Goal: Information Seeking & Learning: Learn about a topic

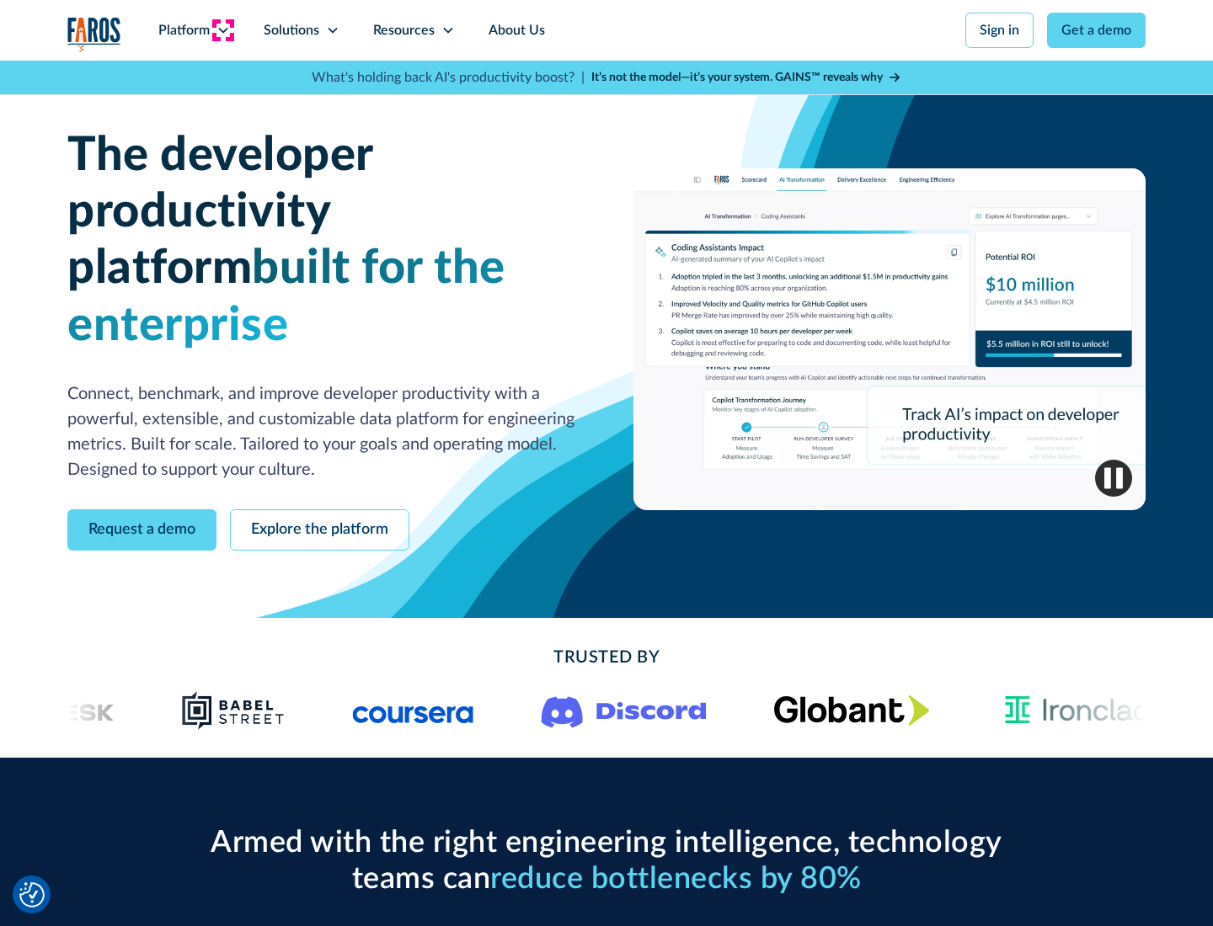
click at [222, 30] on icon at bounding box center [222, 30] width 13 height 13
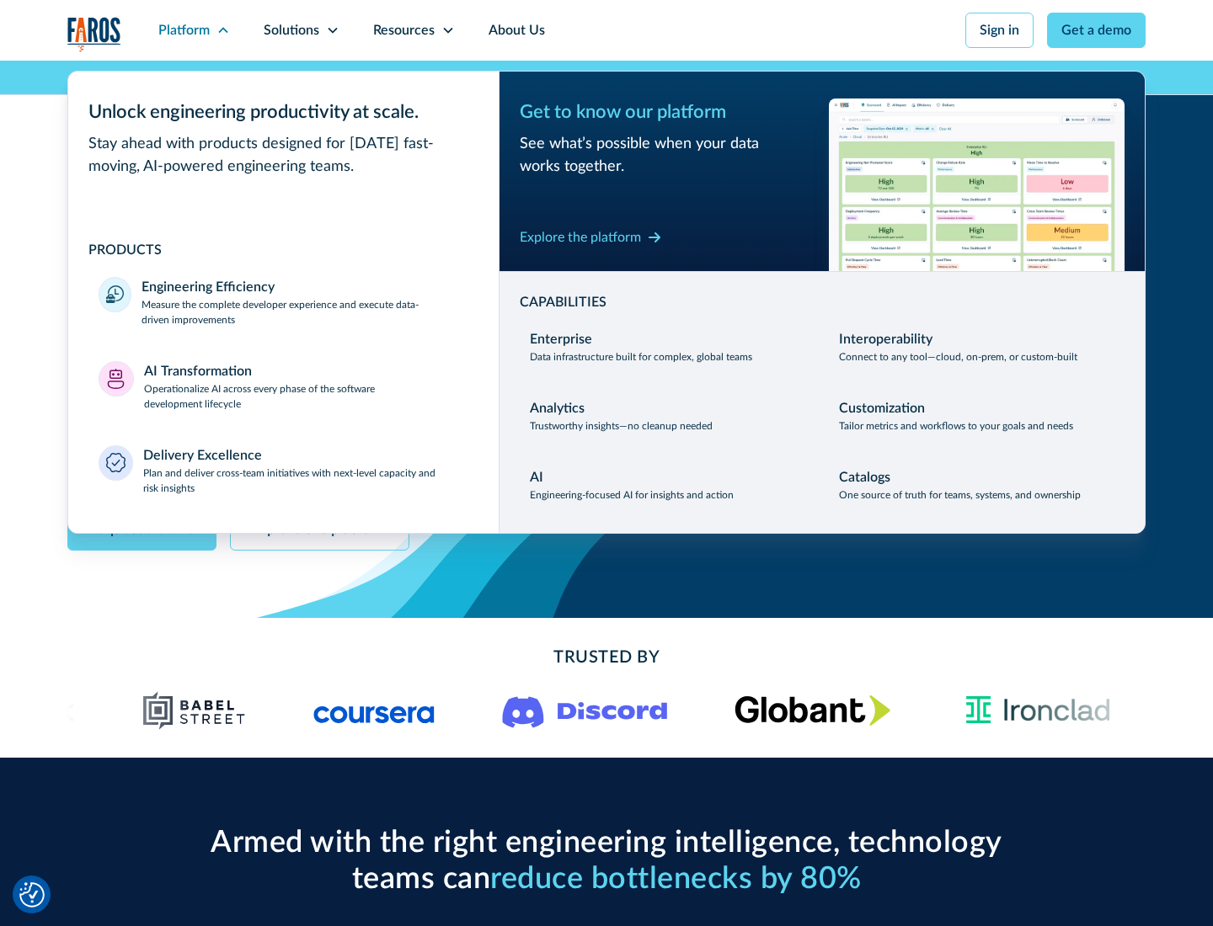
click at [305, 312] on p "Measure the complete developer experience and execute data-driven improvements" at bounding box center [304, 312] width 327 height 30
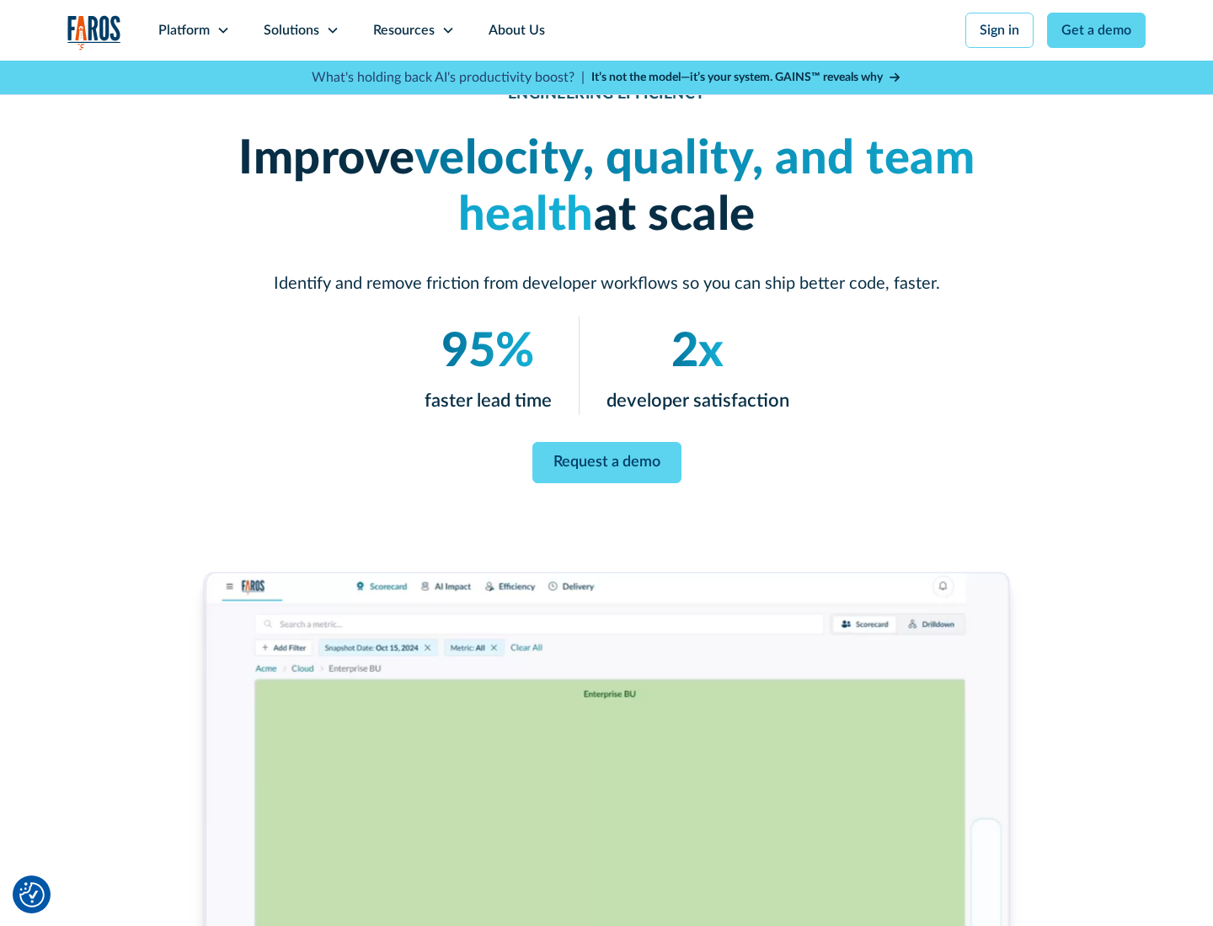
click at [606, 460] on link "Request a demo" at bounding box center [606, 462] width 149 height 41
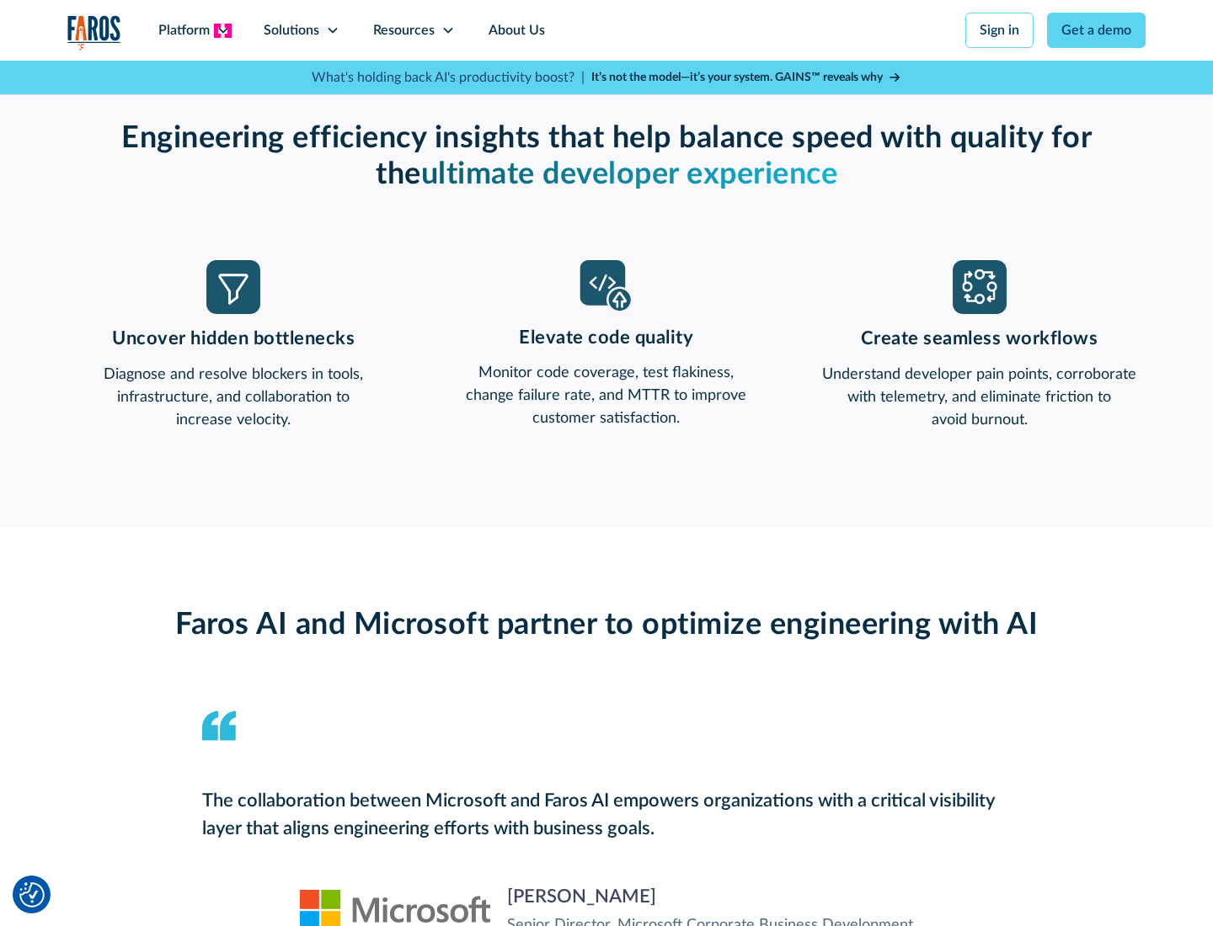
click at [222, 30] on icon at bounding box center [222, 30] width 13 height 13
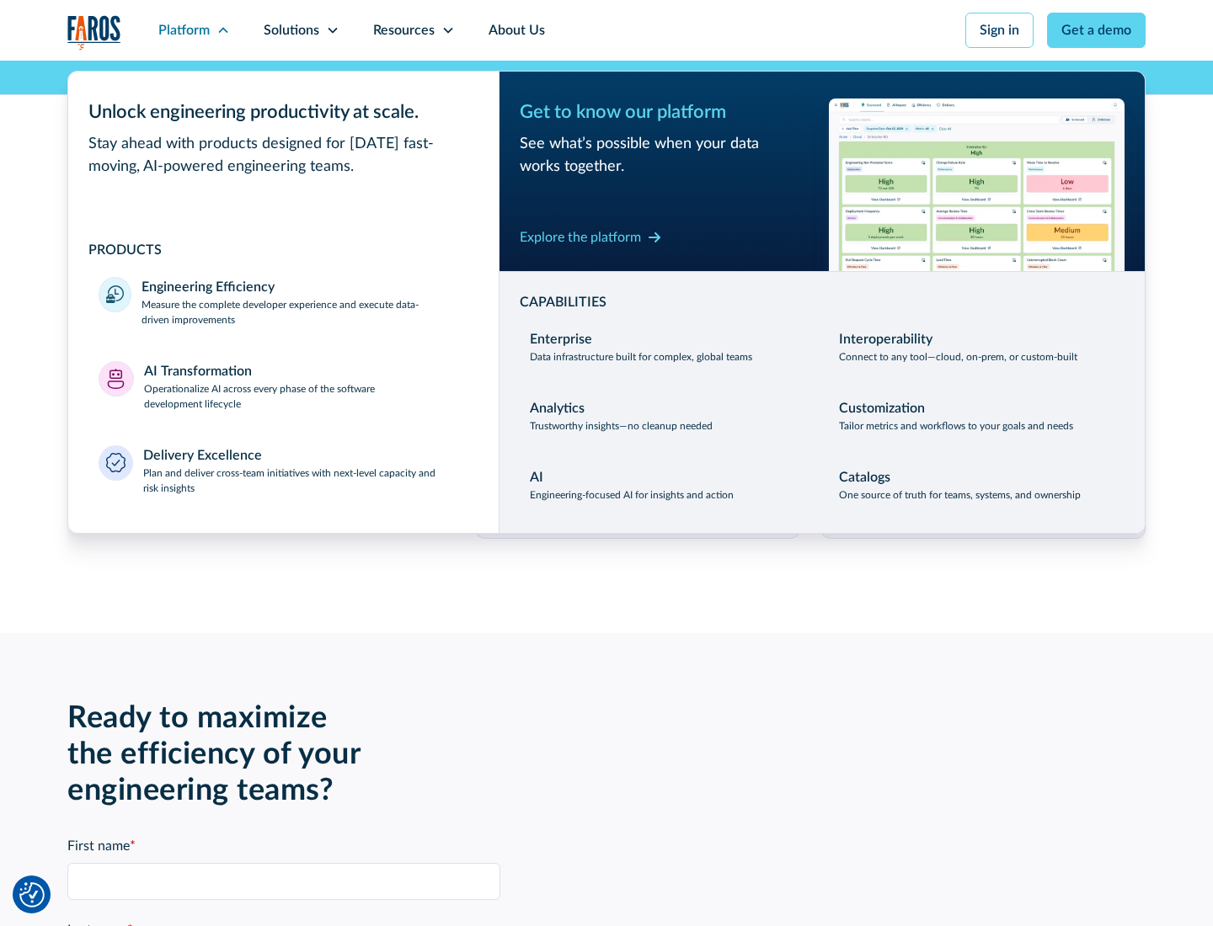
scroll to position [3695, 0]
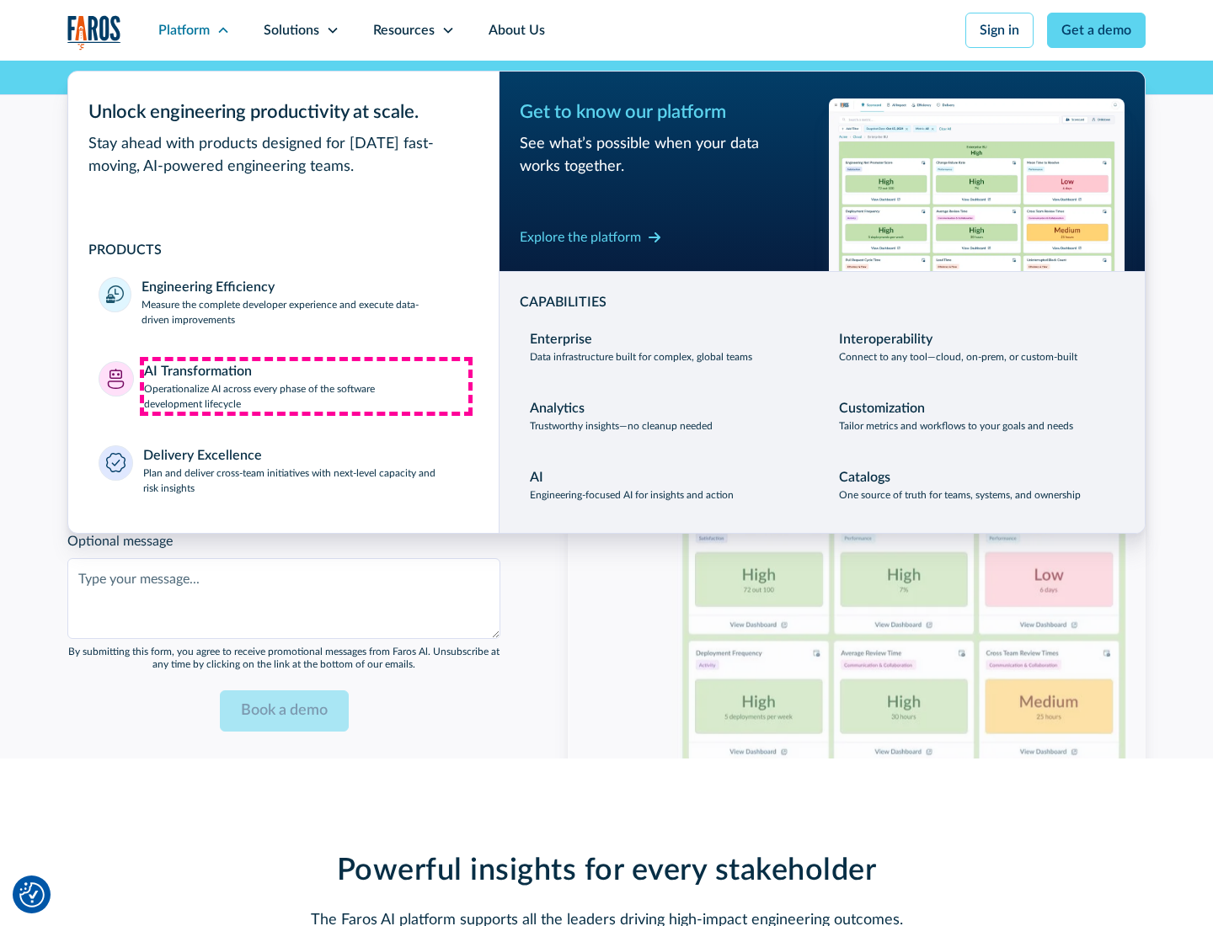
click at [306, 386] on p "Operationalize AI across every phase of the software development lifecycle" at bounding box center [306, 397] width 325 height 30
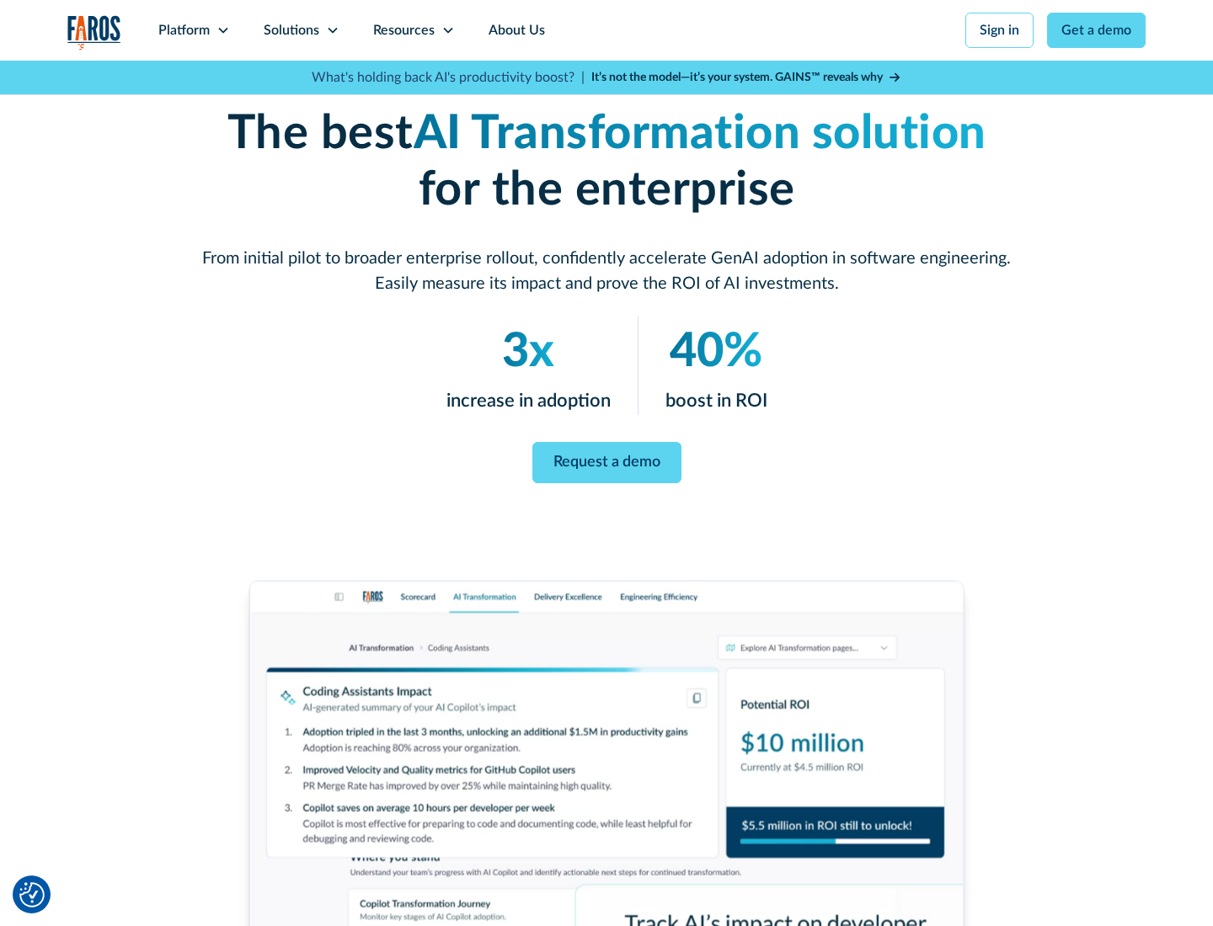
click at [606, 457] on link "Request a demo" at bounding box center [606, 462] width 149 height 41
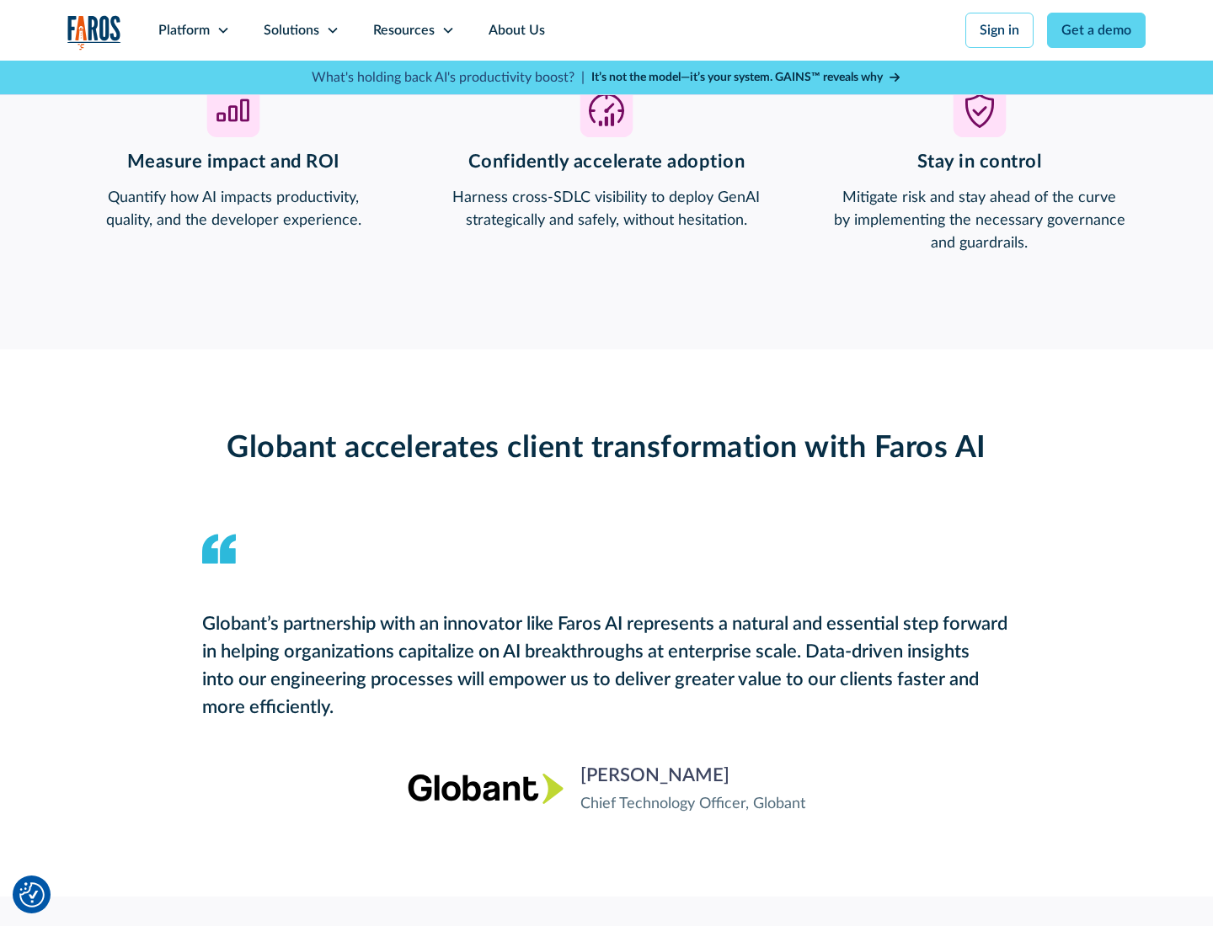
click at [194, 30] on div "Platform" at bounding box center [183, 30] width 51 height 20
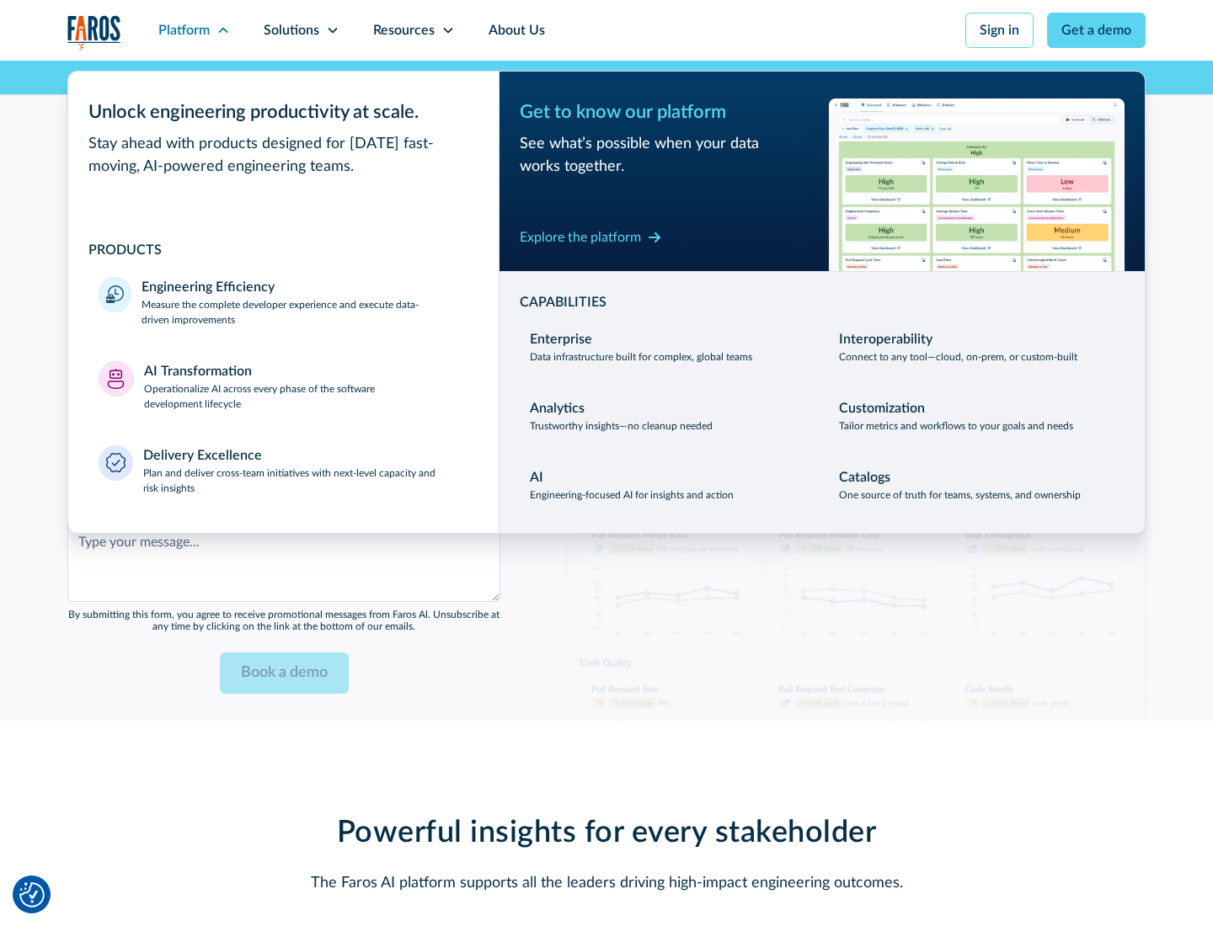
click at [580, 237] on div "Explore the platform" at bounding box center [580, 237] width 121 height 20
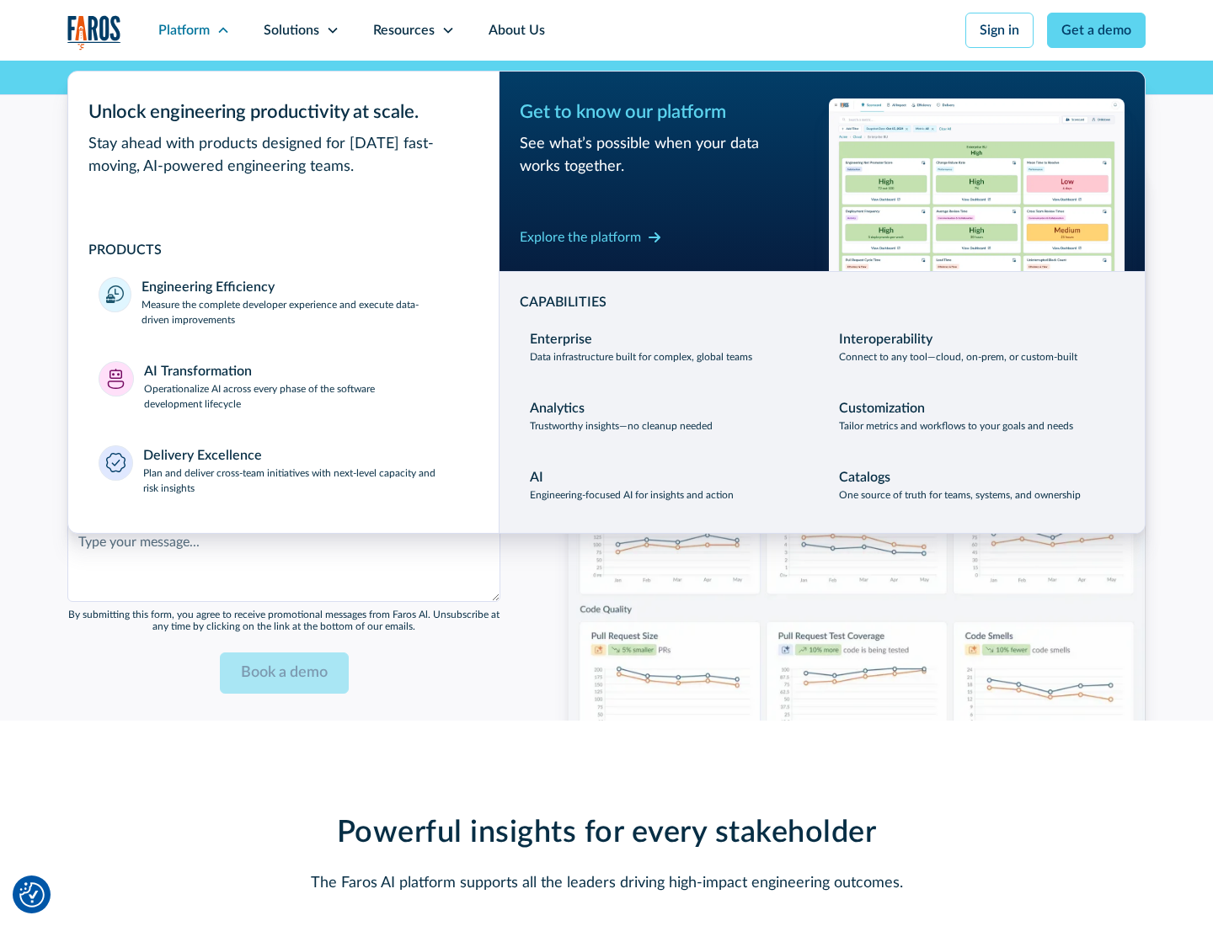
scroll to position [4100, 0]
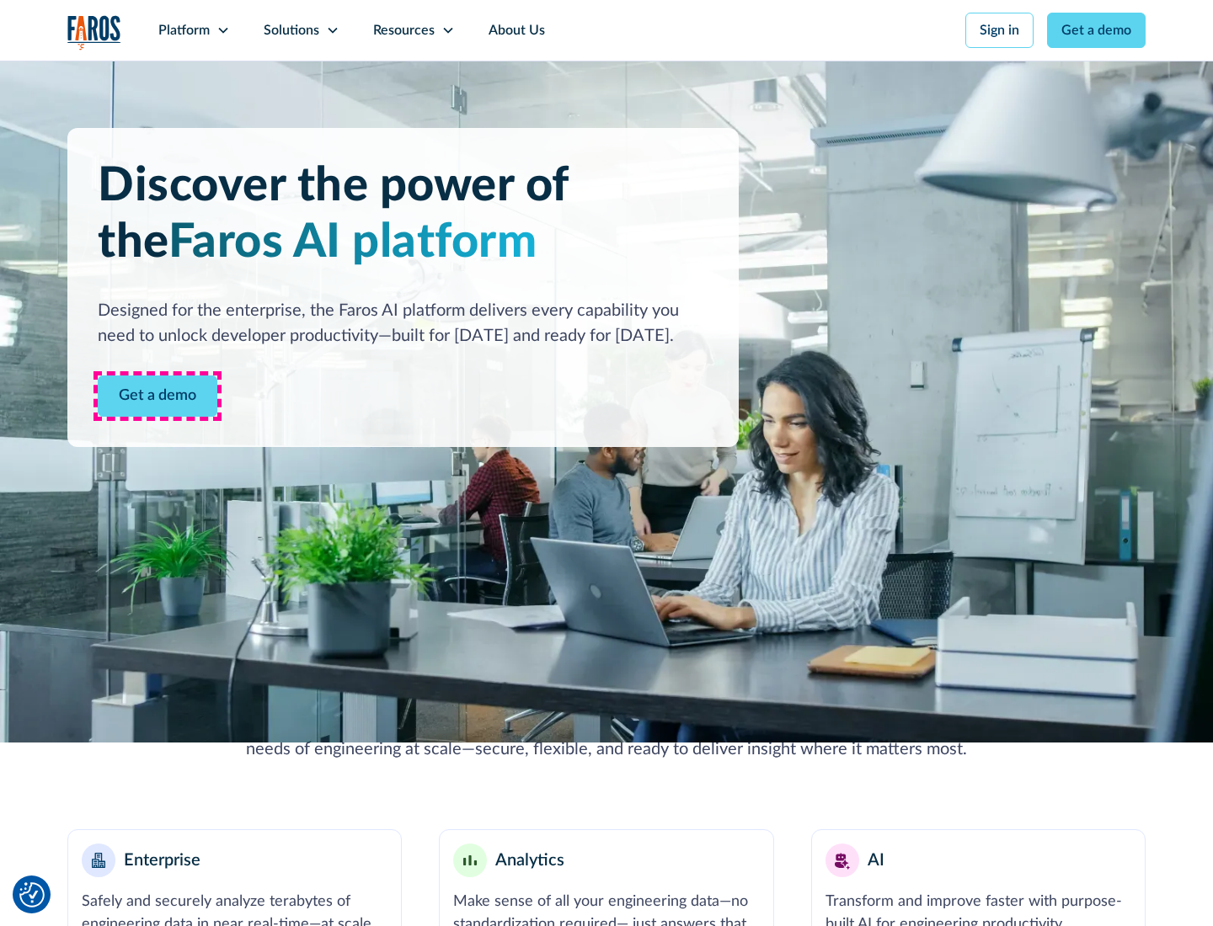
click at [157, 396] on link "Get a demo" at bounding box center [158, 396] width 120 height 41
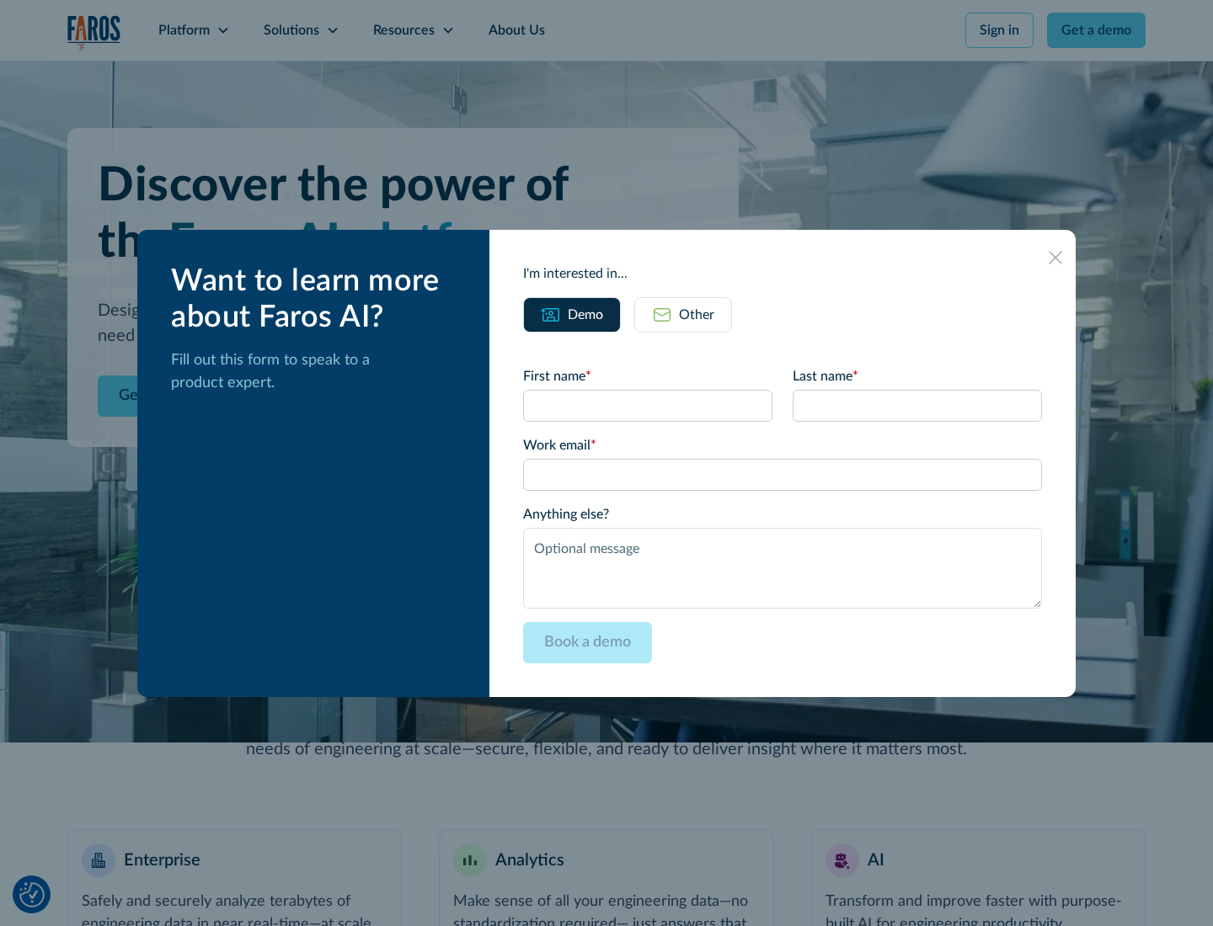
click at [697, 314] on div "Other" at bounding box center [696, 315] width 35 height 20
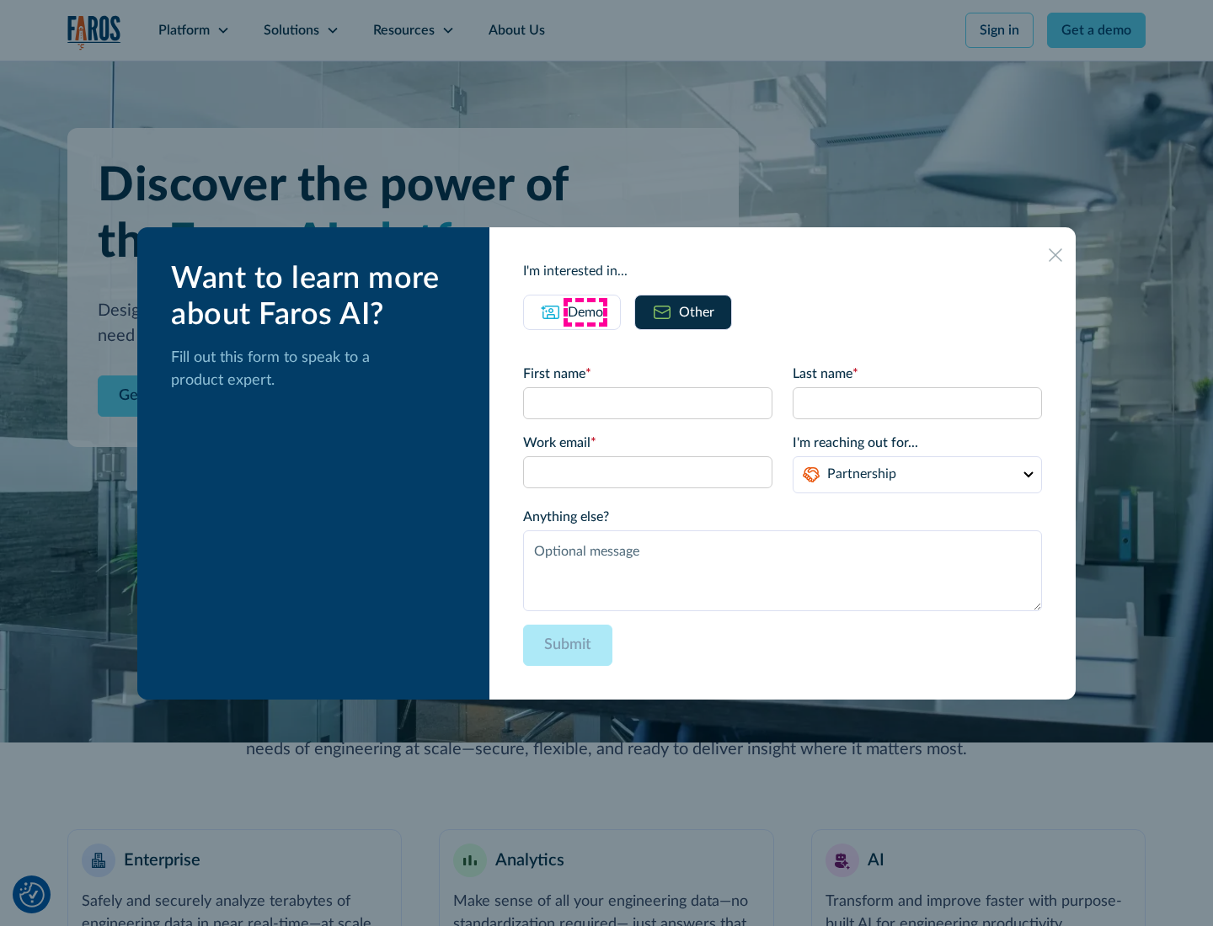
click at [585, 312] on div "Demo" at bounding box center [585, 312] width 35 height 20
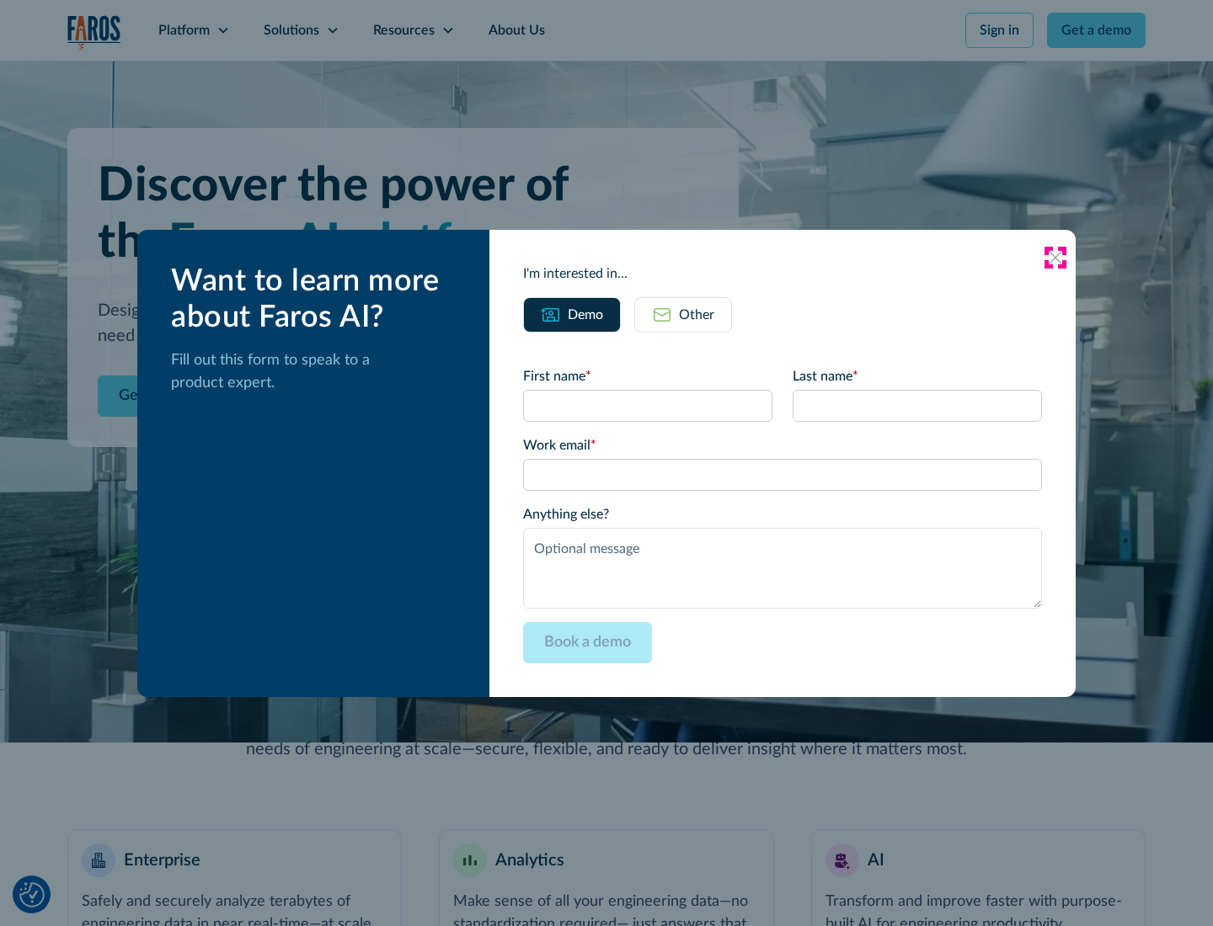
click at [1055, 257] on icon at bounding box center [1055, 257] width 13 height 13
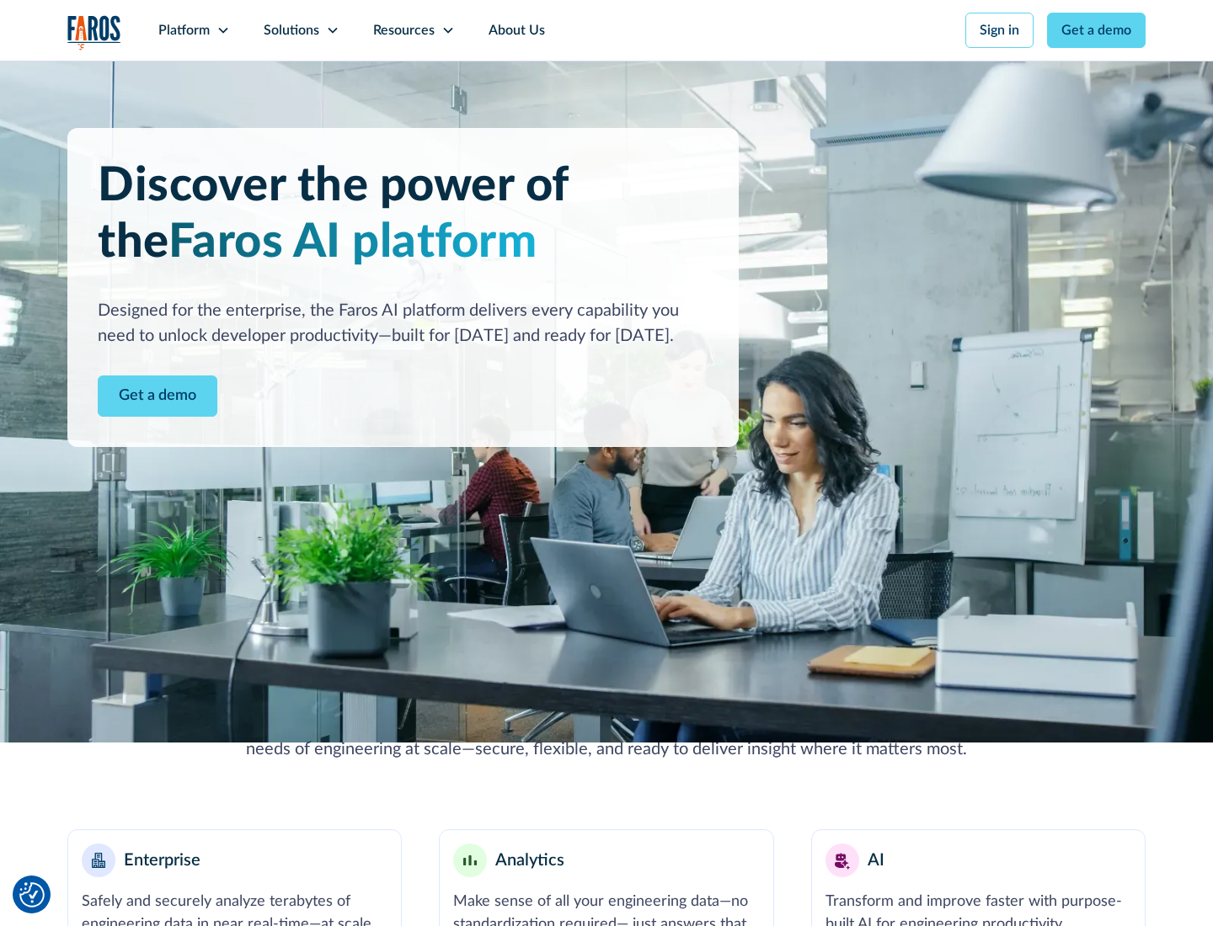
click at [222, 30] on icon at bounding box center [222, 30] width 13 height 13
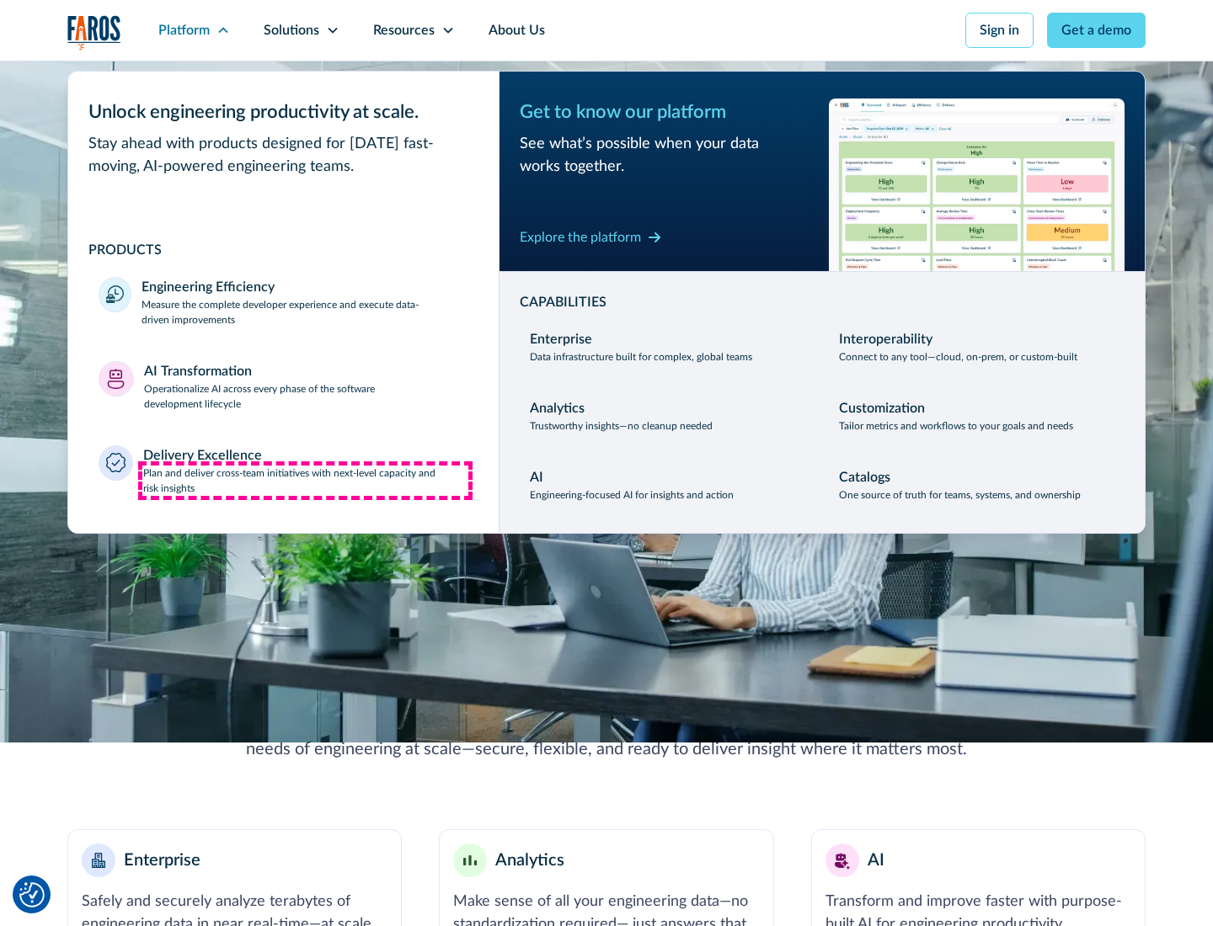
click at [305, 480] on p "Plan and deliver cross-team initiatives with next-level capacity and risk insig…" at bounding box center [306, 481] width 326 height 30
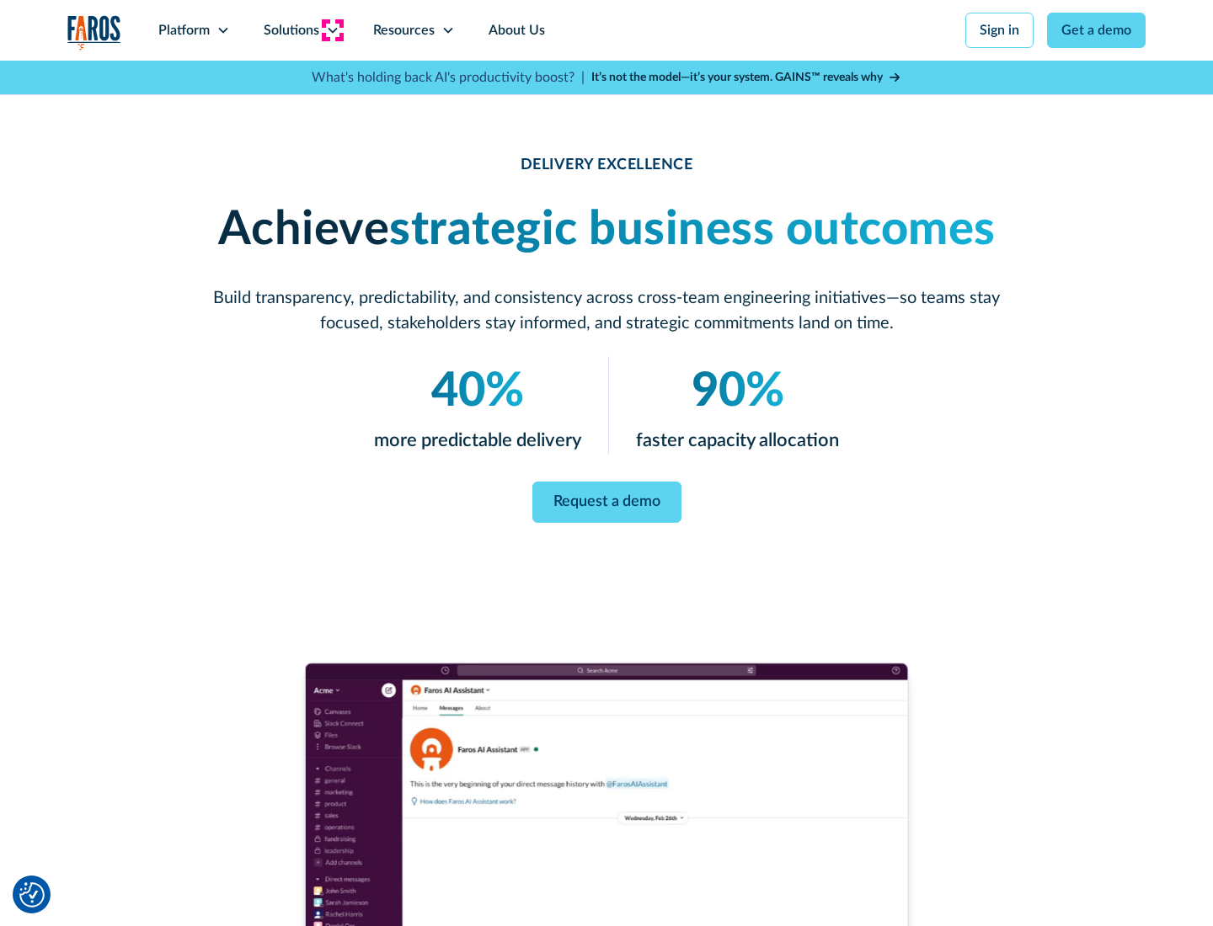
click at [332, 30] on icon at bounding box center [332, 30] width 13 height 13
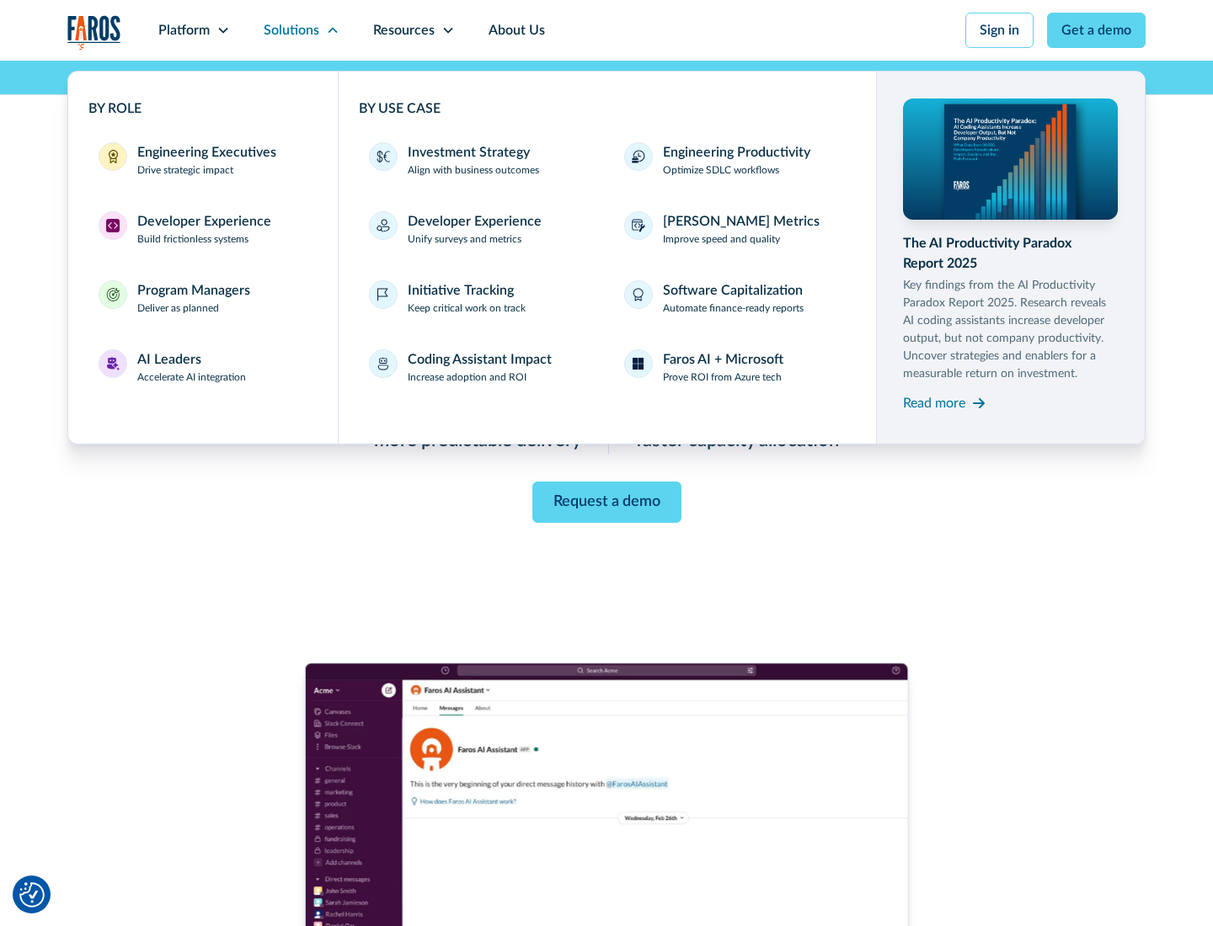
click at [202, 160] on div "Engineering Executives" at bounding box center [206, 152] width 139 height 20
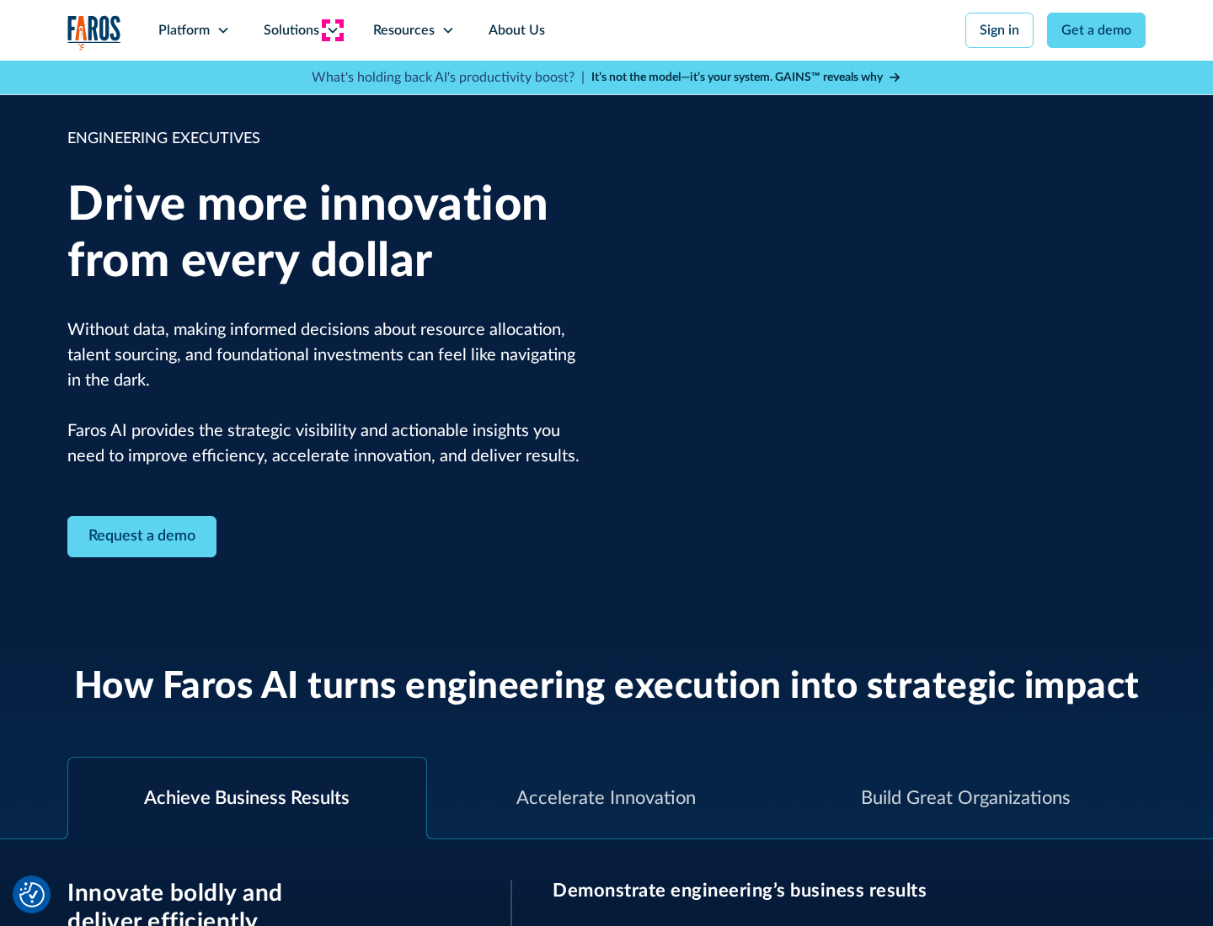
click at [332, 30] on icon at bounding box center [332, 30] width 13 height 13
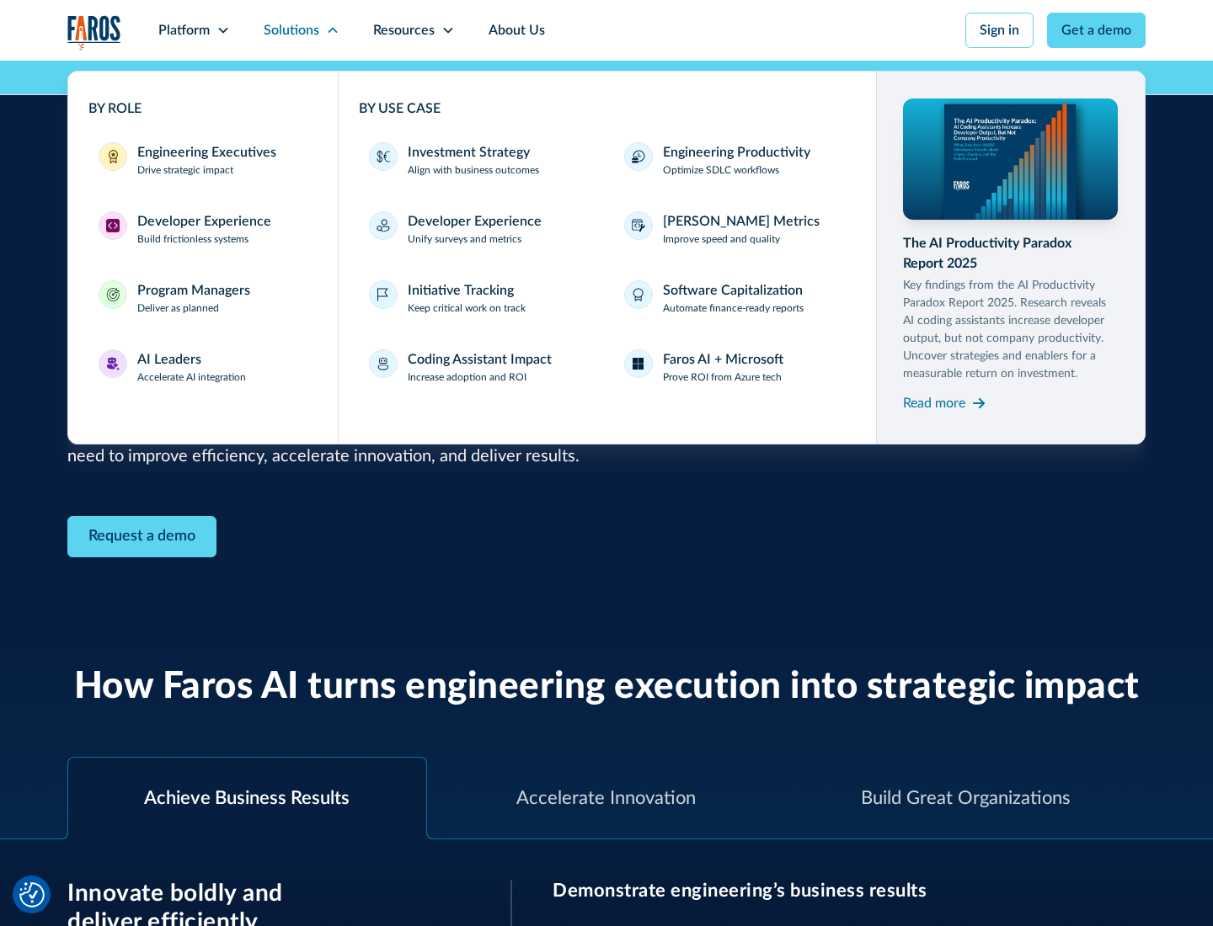
click at [202, 222] on div "Developer Experience" at bounding box center [204, 221] width 134 height 20
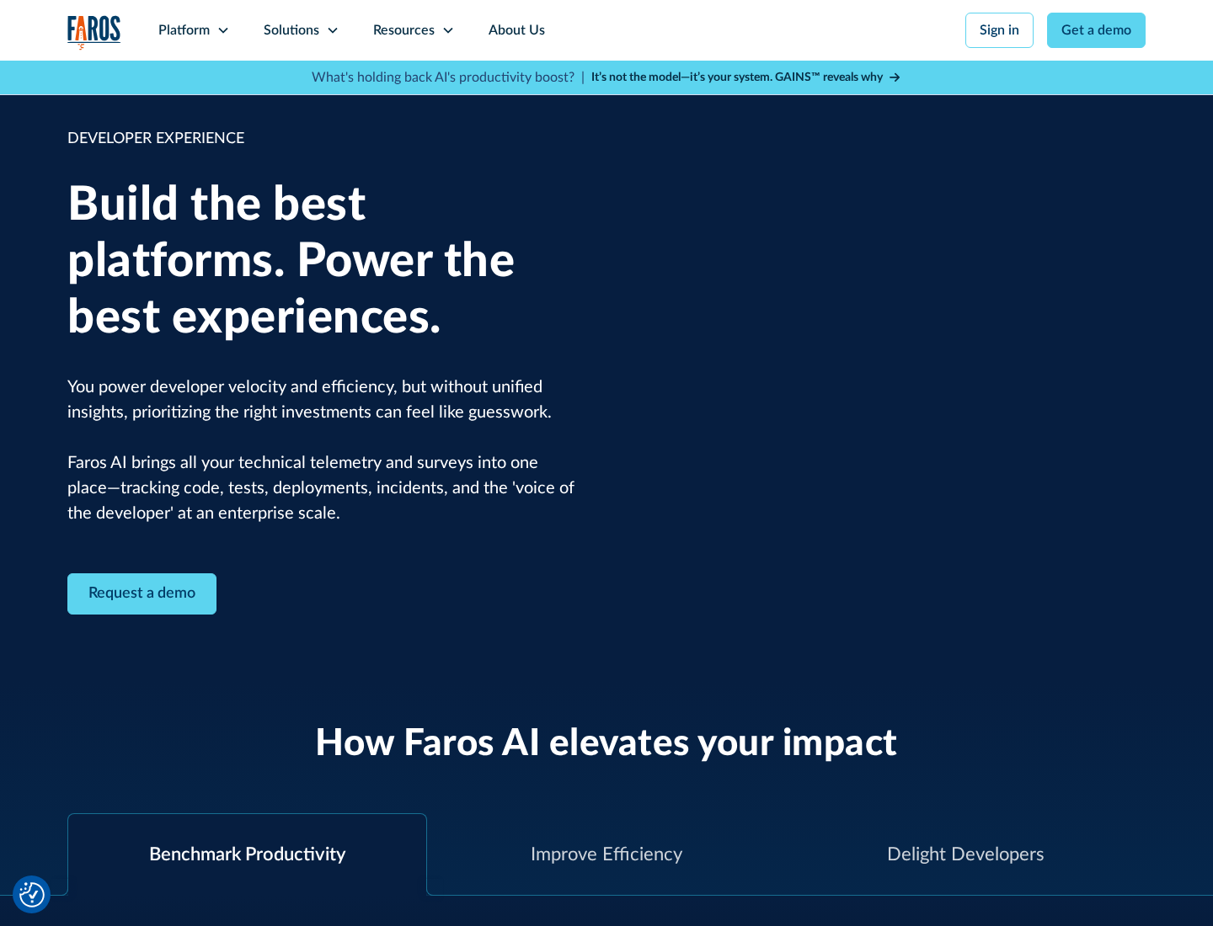
click at [301, 30] on div "Solutions" at bounding box center [292, 30] width 56 height 20
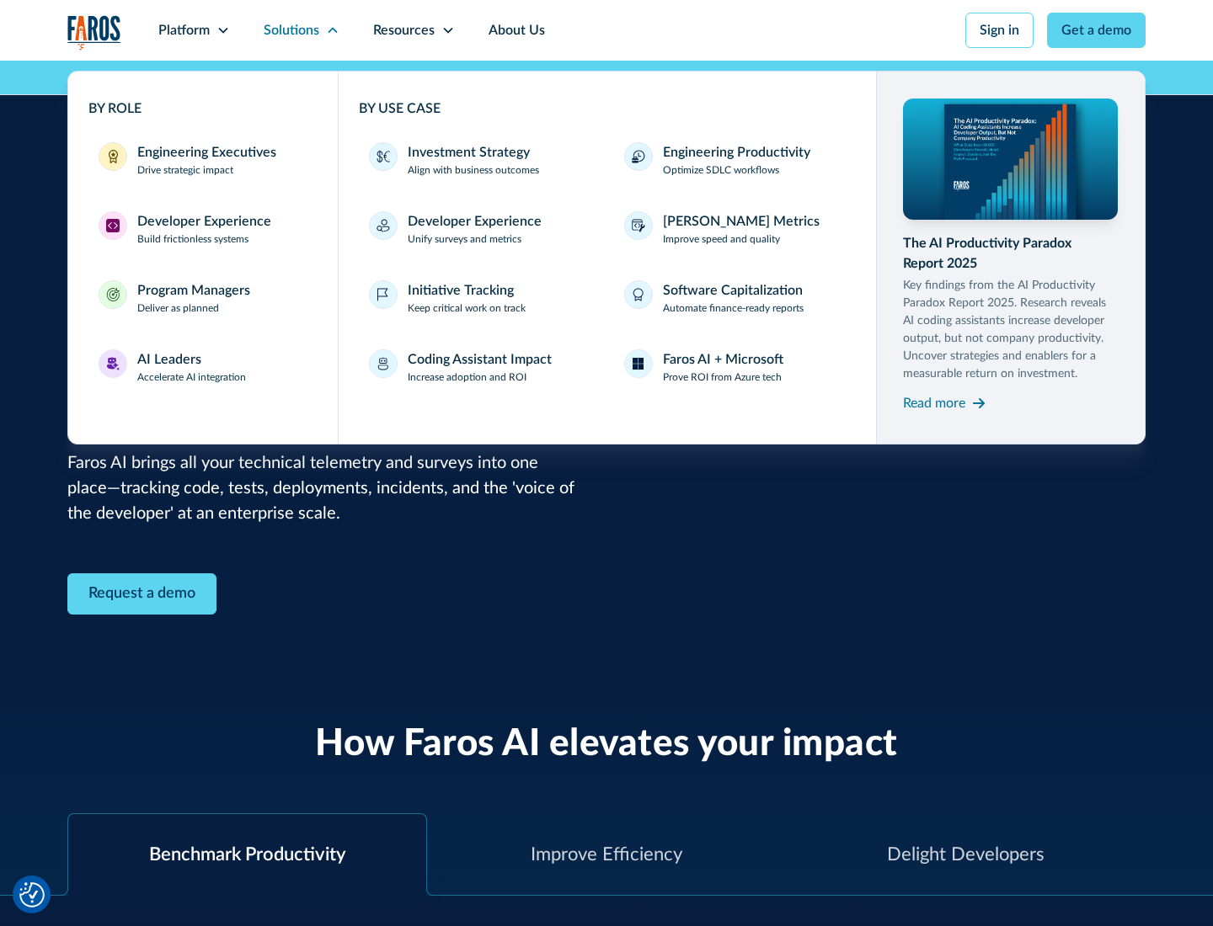
click at [193, 298] on div "Program Managers" at bounding box center [193, 290] width 113 height 20
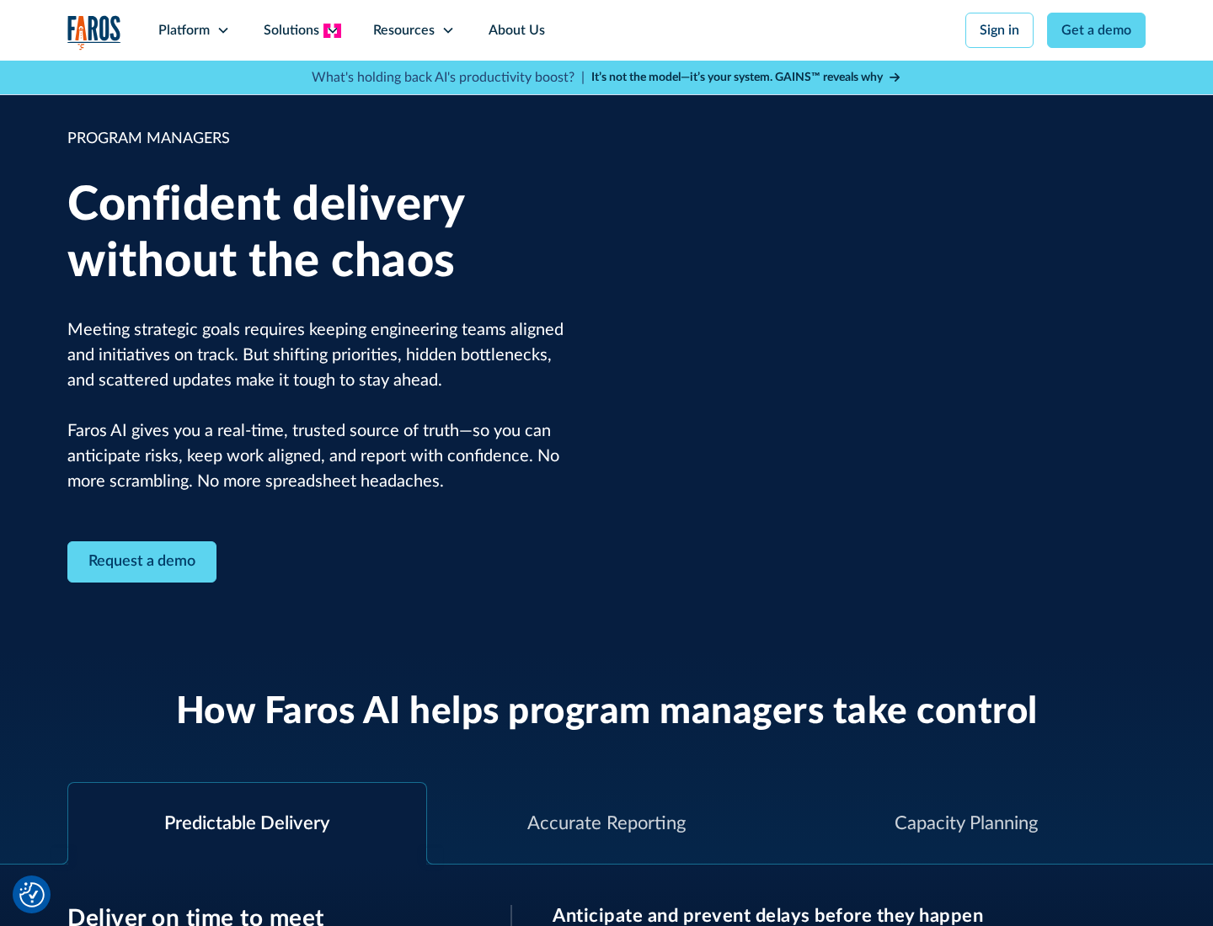
click at [332, 30] on icon at bounding box center [332, 30] width 13 height 13
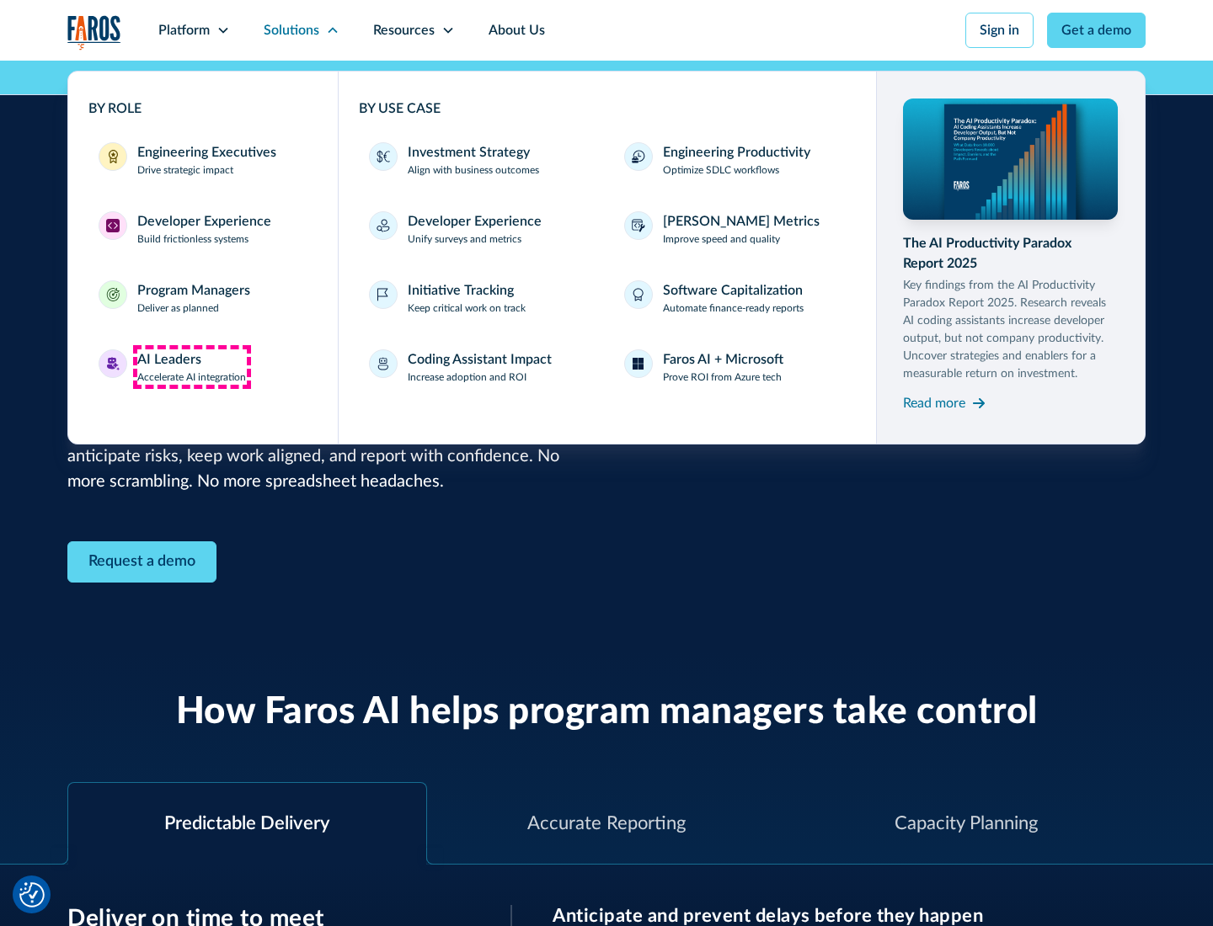
click at [192, 367] on div "AI Leaders" at bounding box center [169, 360] width 64 height 20
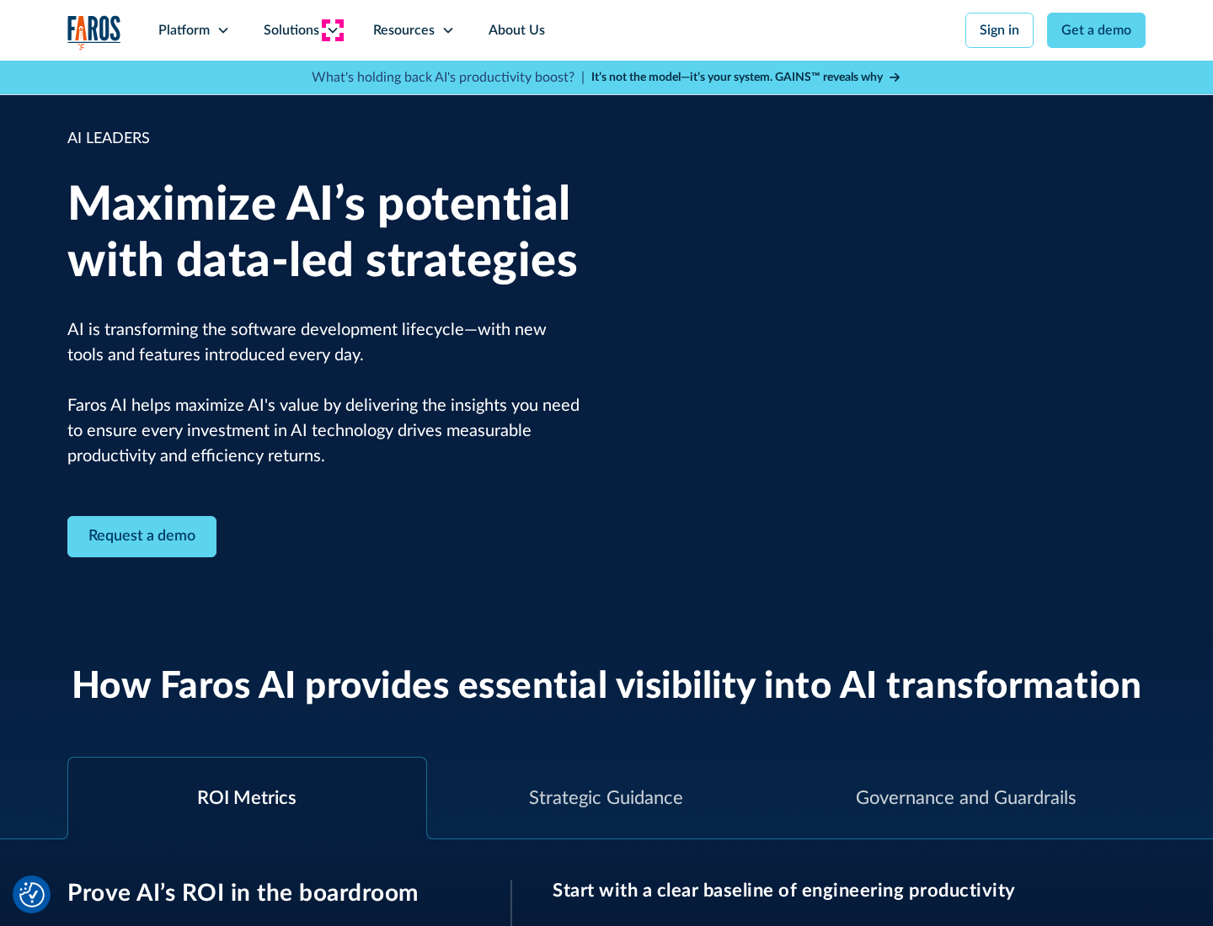
click at [332, 30] on icon at bounding box center [332, 30] width 13 height 13
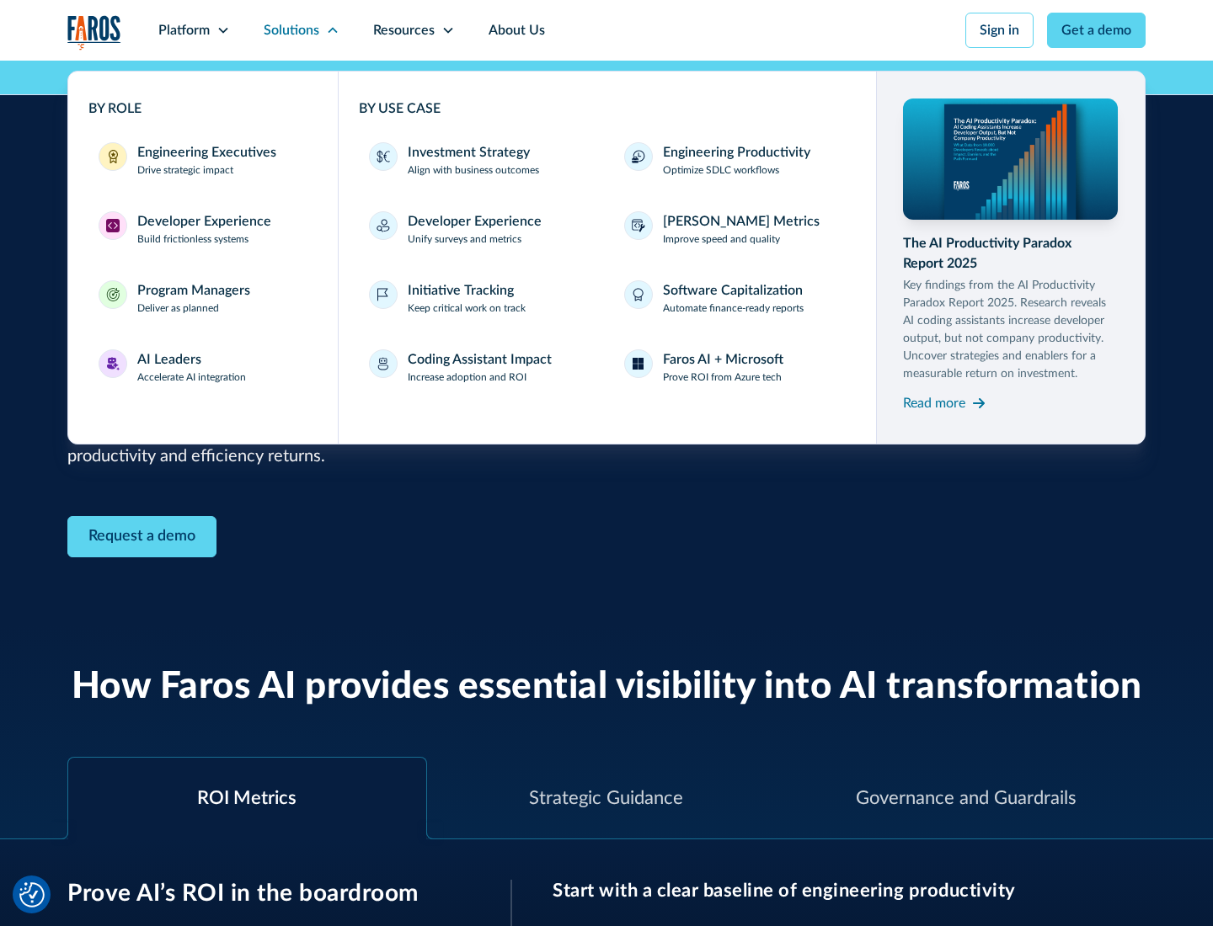
click at [467, 152] on div "Investment Strategy" at bounding box center [469, 152] width 122 height 20
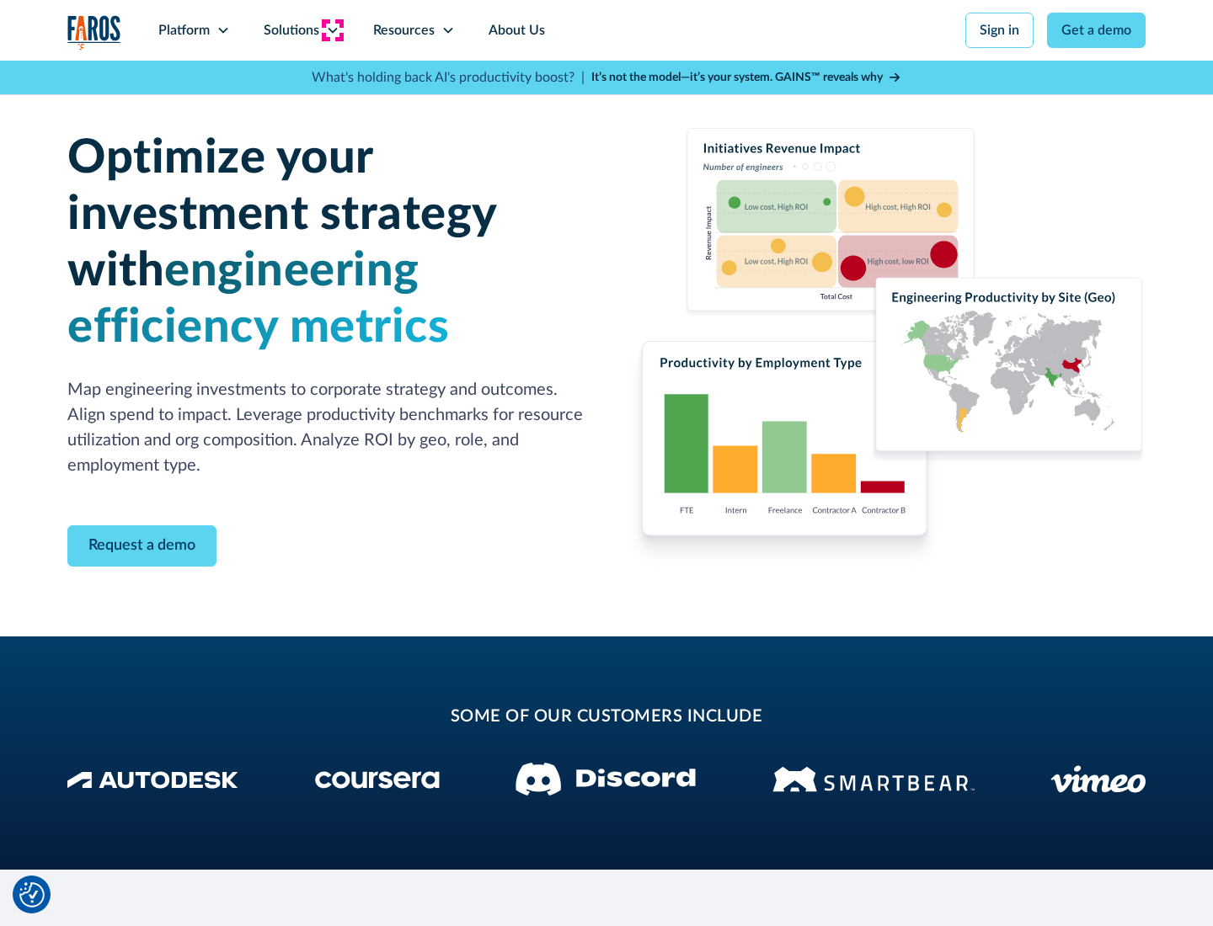
click at [332, 30] on icon at bounding box center [332, 30] width 13 height 13
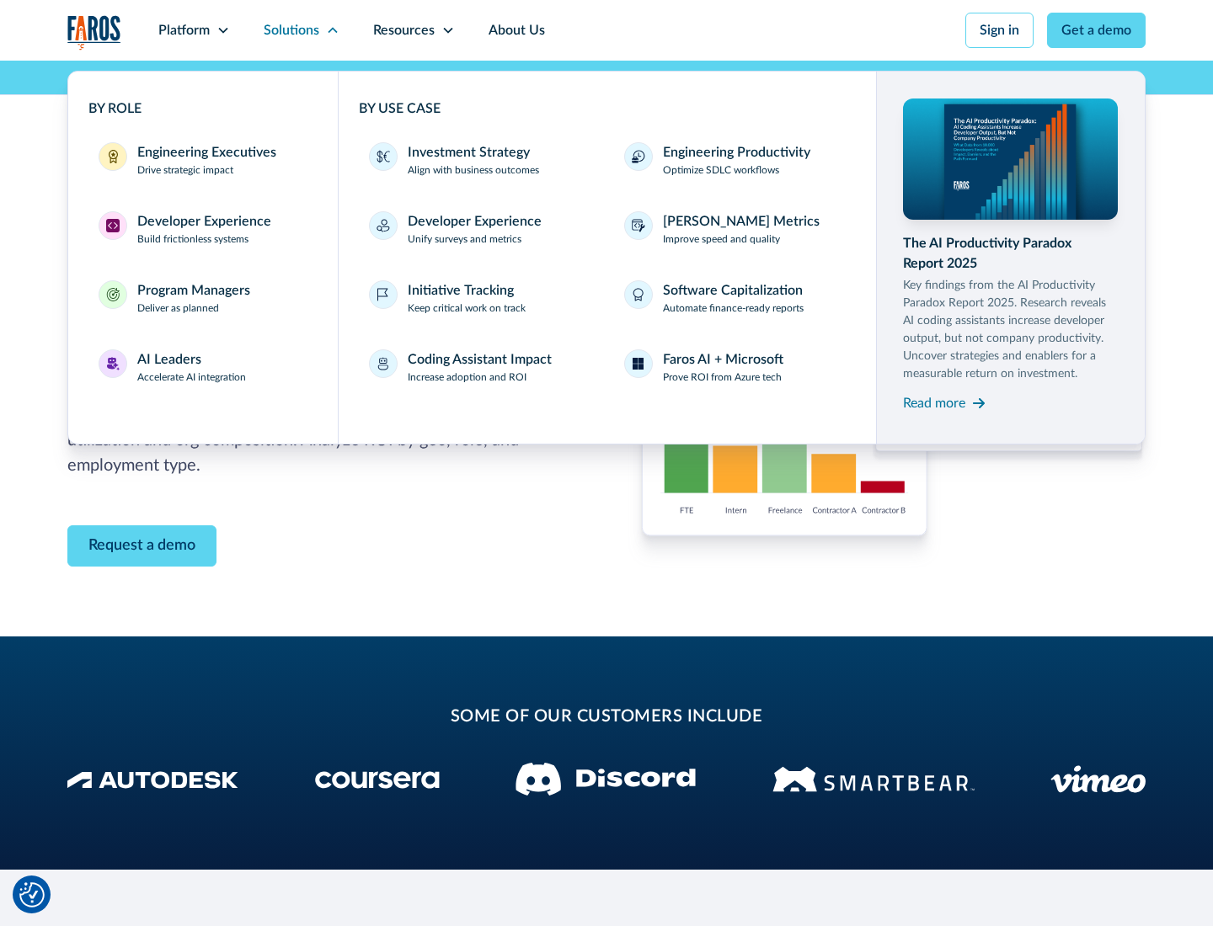
click at [722, 377] on p "Prove ROI from Azure tech" at bounding box center [722, 377] width 119 height 15
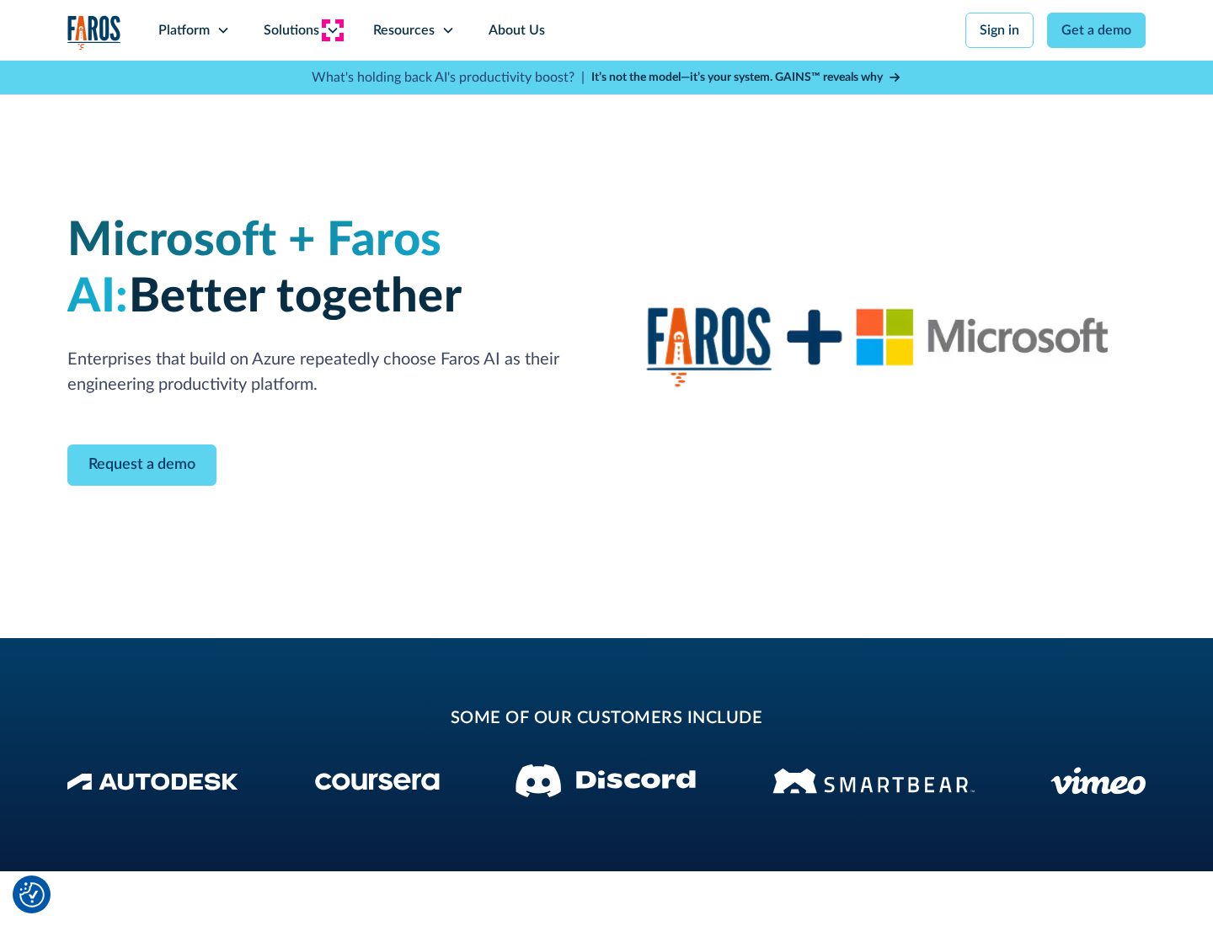
click at [332, 30] on icon at bounding box center [332, 30] width 13 height 13
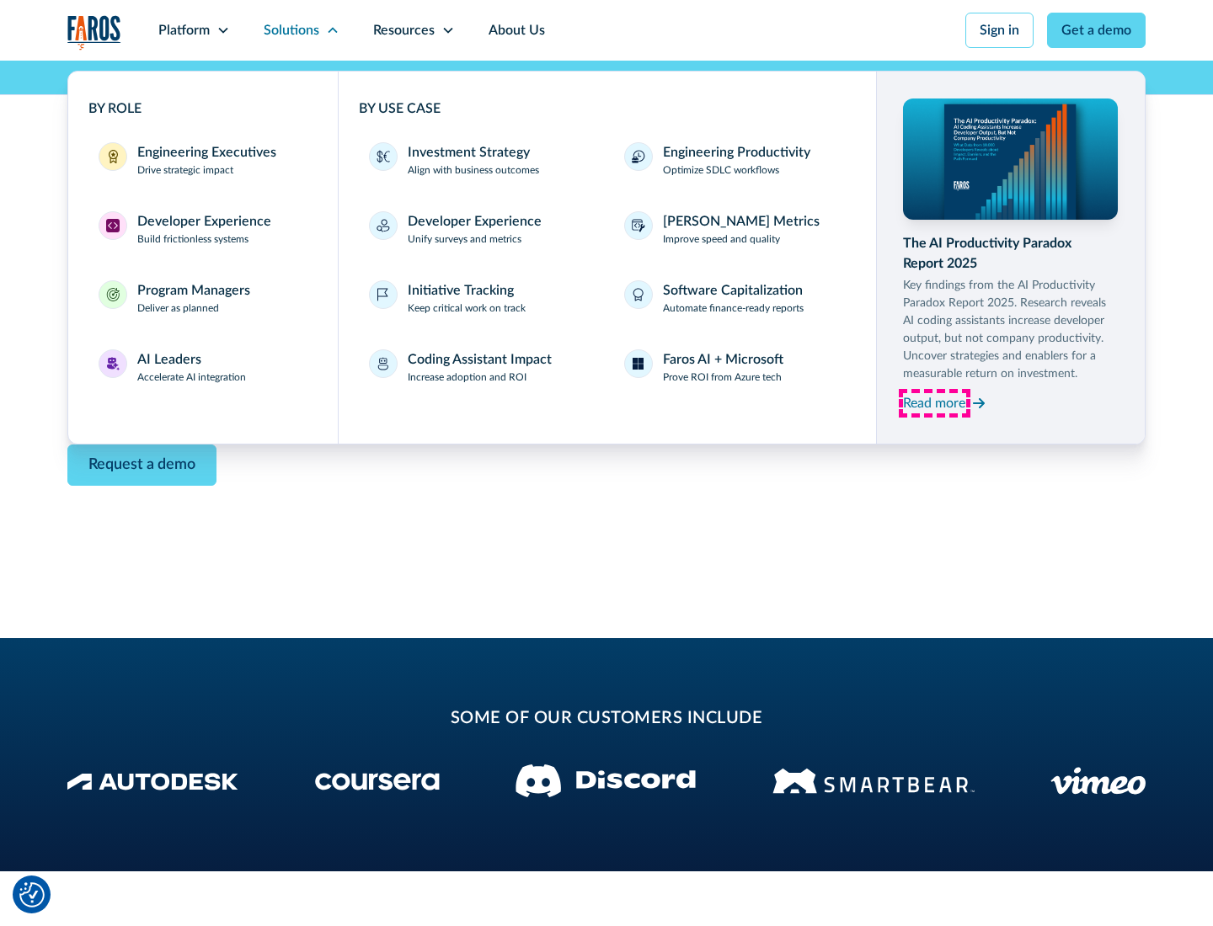
click at [934, 403] on div "Read more" at bounding box center [934, 403] width 62 height 20
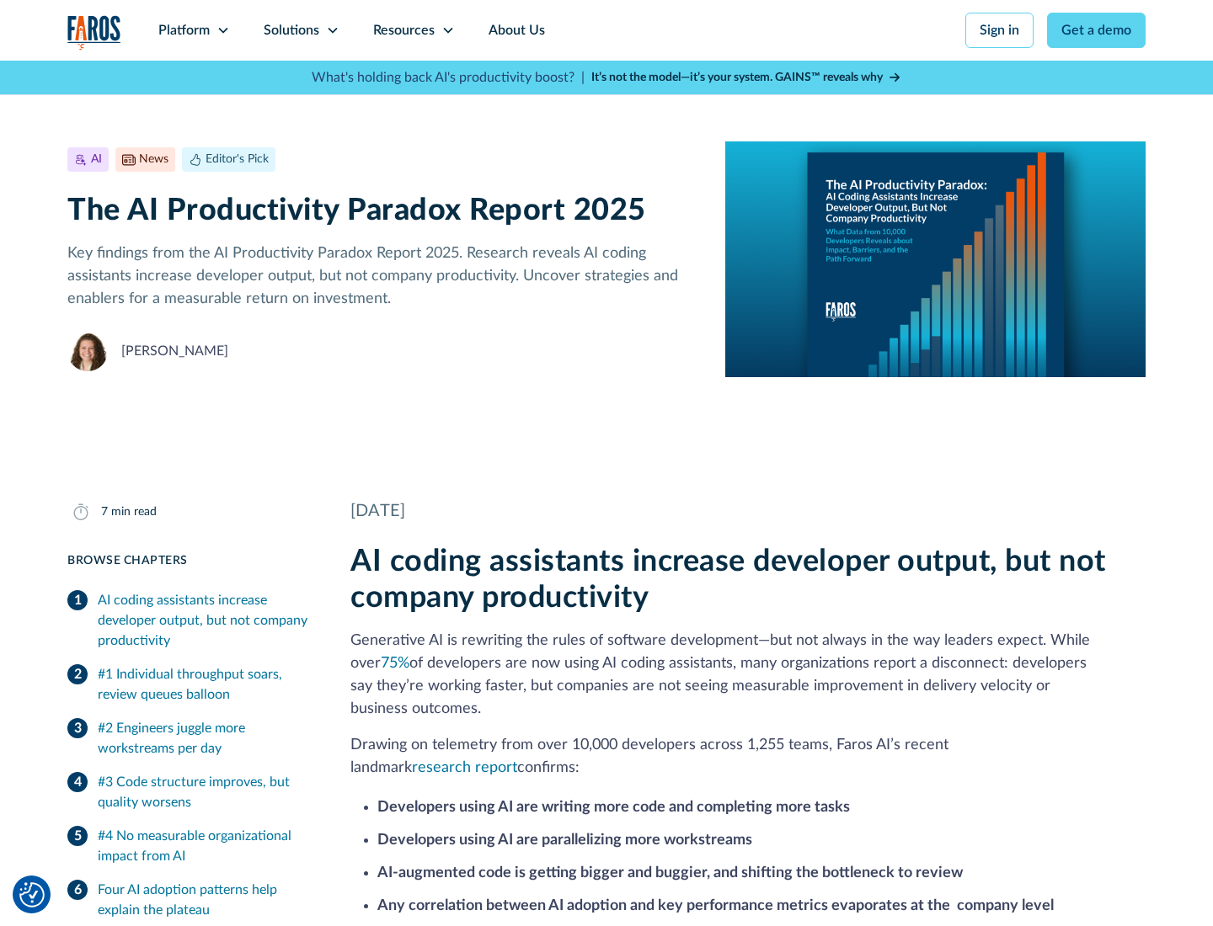
click at [446, 30] on icon at bounding box center [447, 30] width 13 height 13
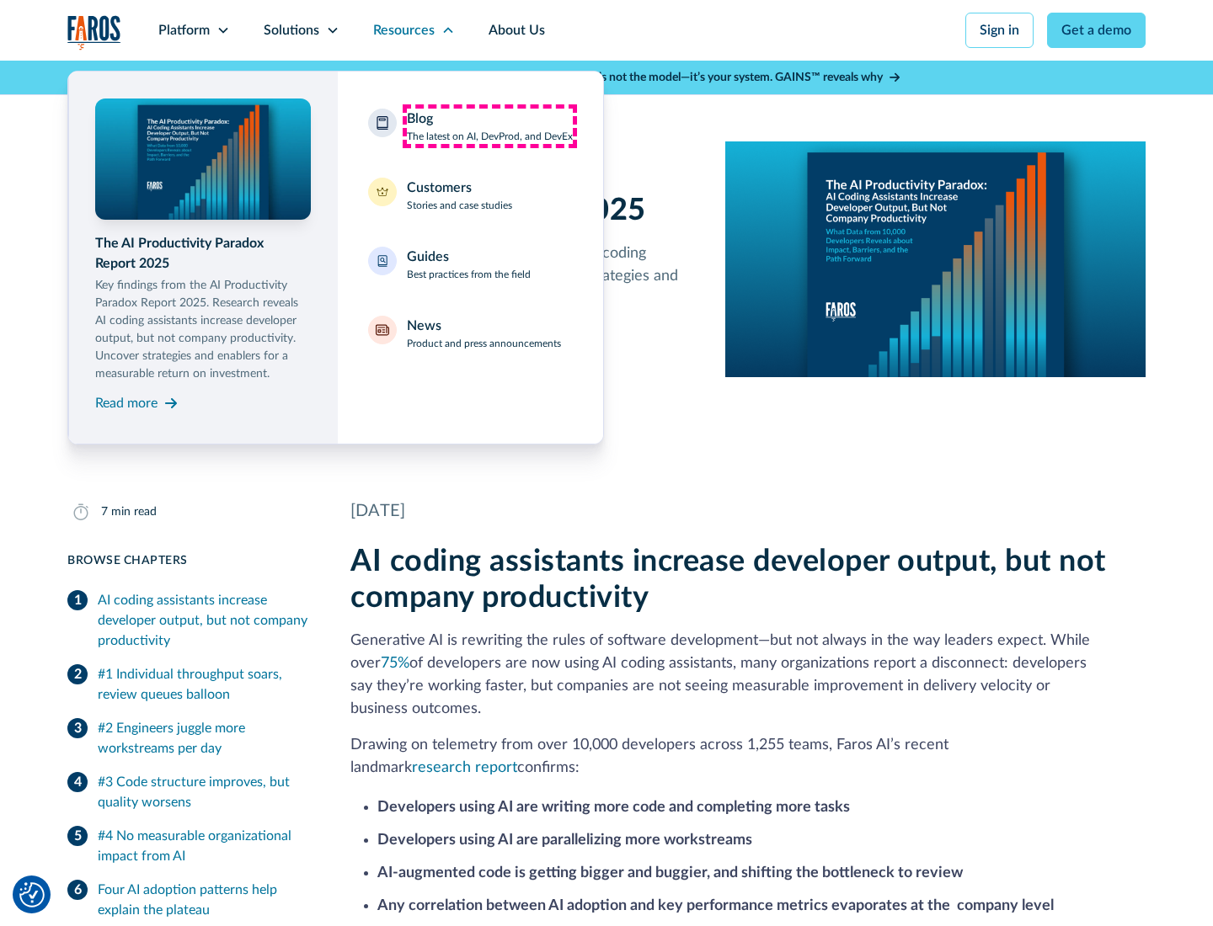
click at [489, 126] on div "Blog The latest on AI, DevProd, and DevEx" at bounding box center [490, 126] width 166 height 35
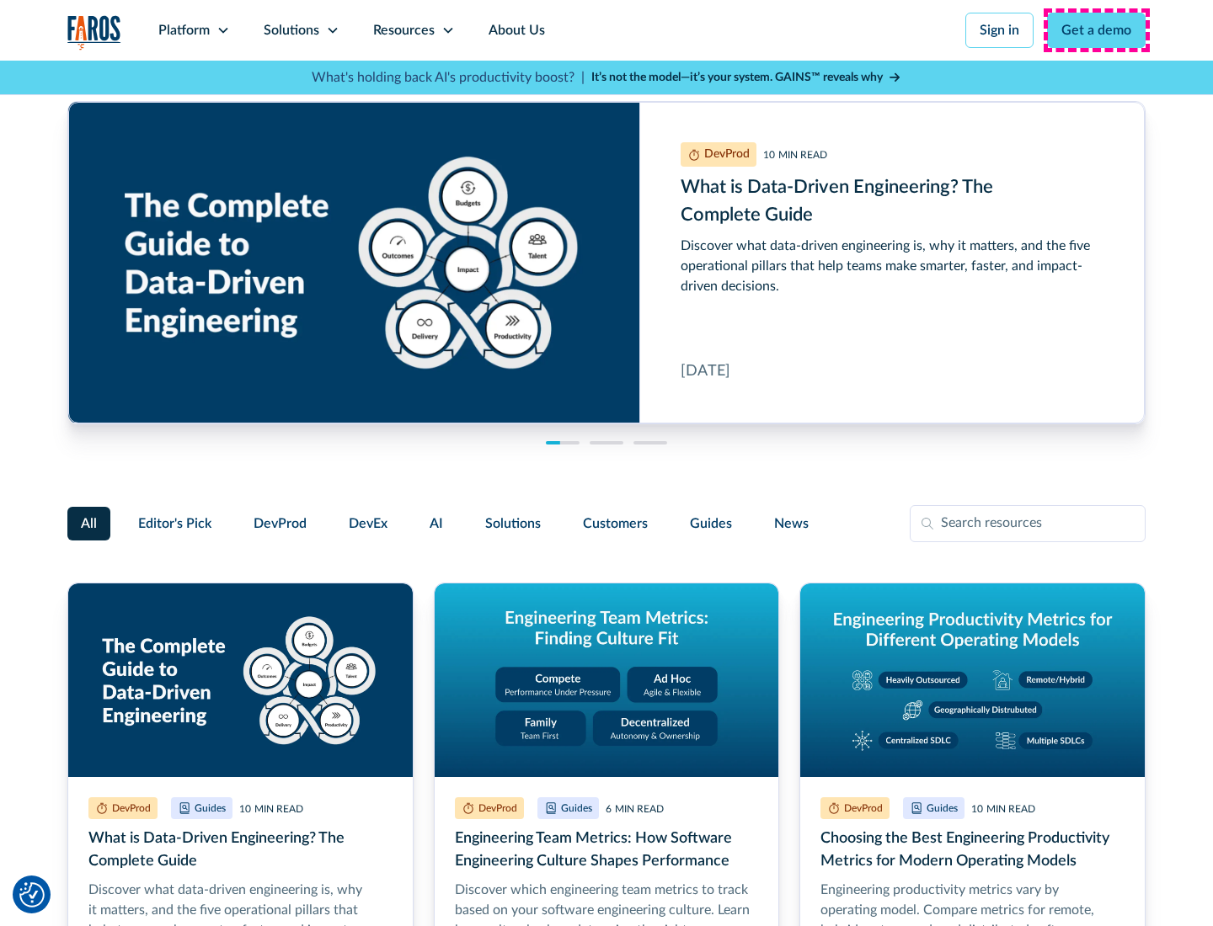
click at [1097, 30] on link "Get a demo" at bounding box center [1096, 30] width 99 height 35
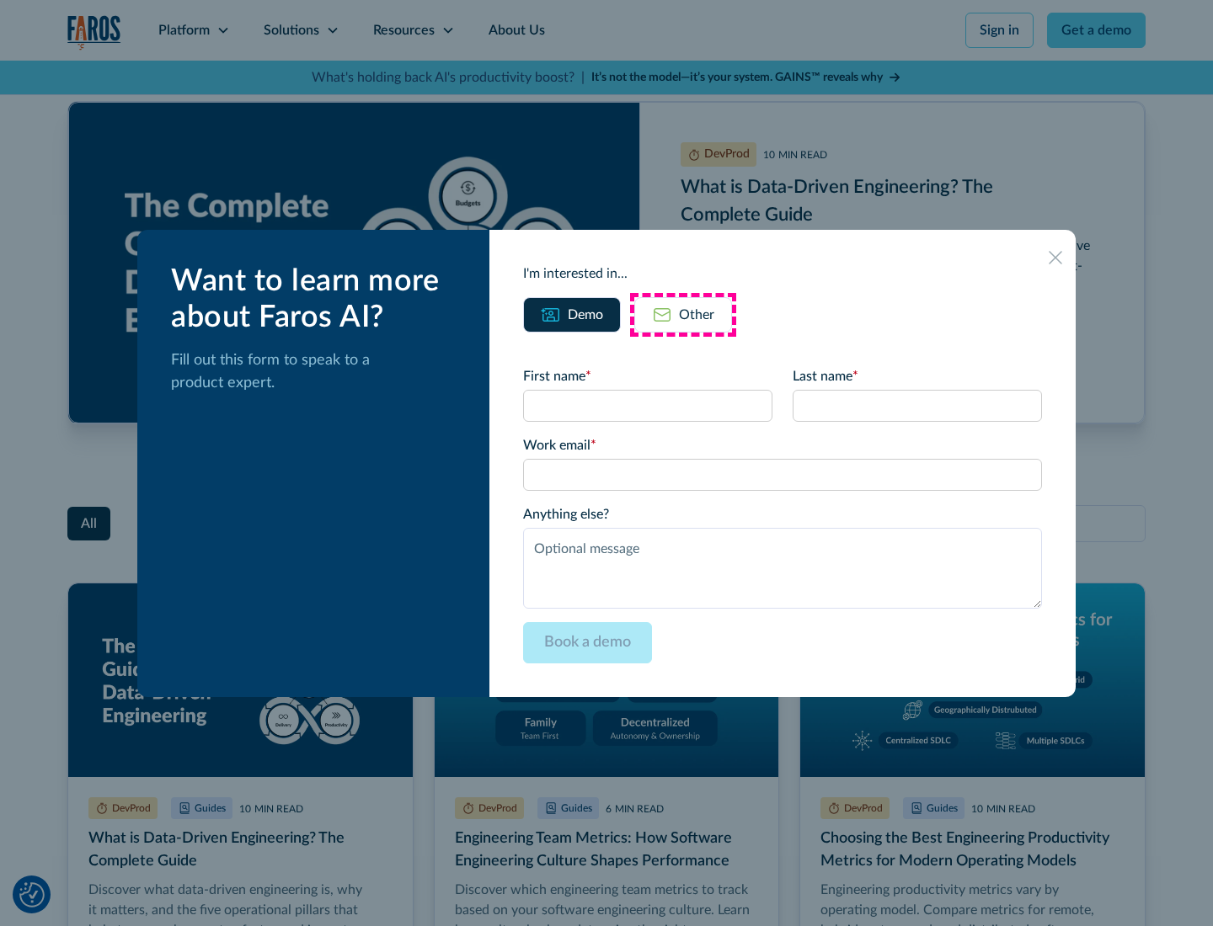
click at [683, 314] on div "Other" at bounding box center [696, 315] width 35 height 20
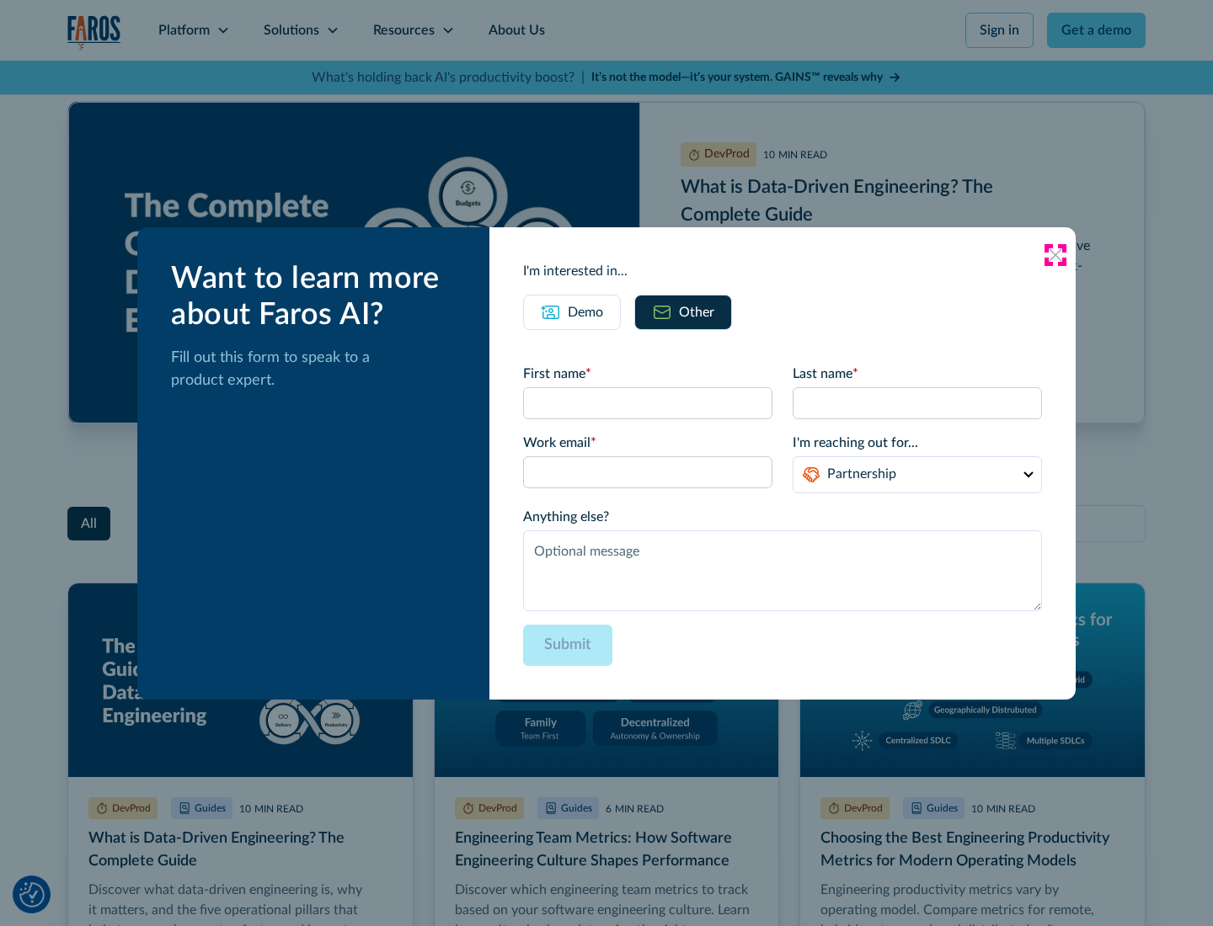
click at [1055, 254] on icon at bounding box center [1055, 254] width 13 height 13
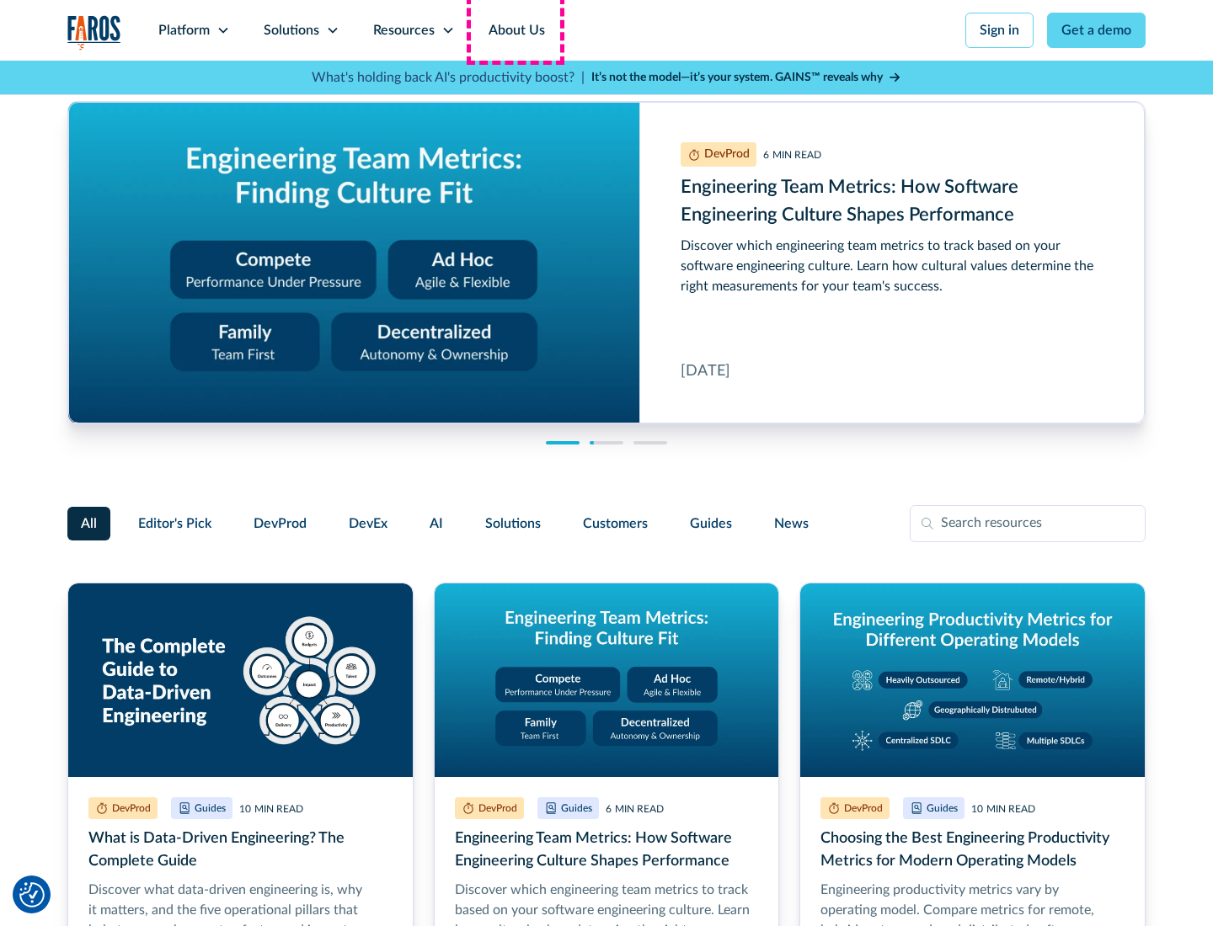
click at [515, 30] on link "About Us" at bounding box center [517, 30] width 90 height 61
